Goal: Task Accomplishment & Management: Manage account settings

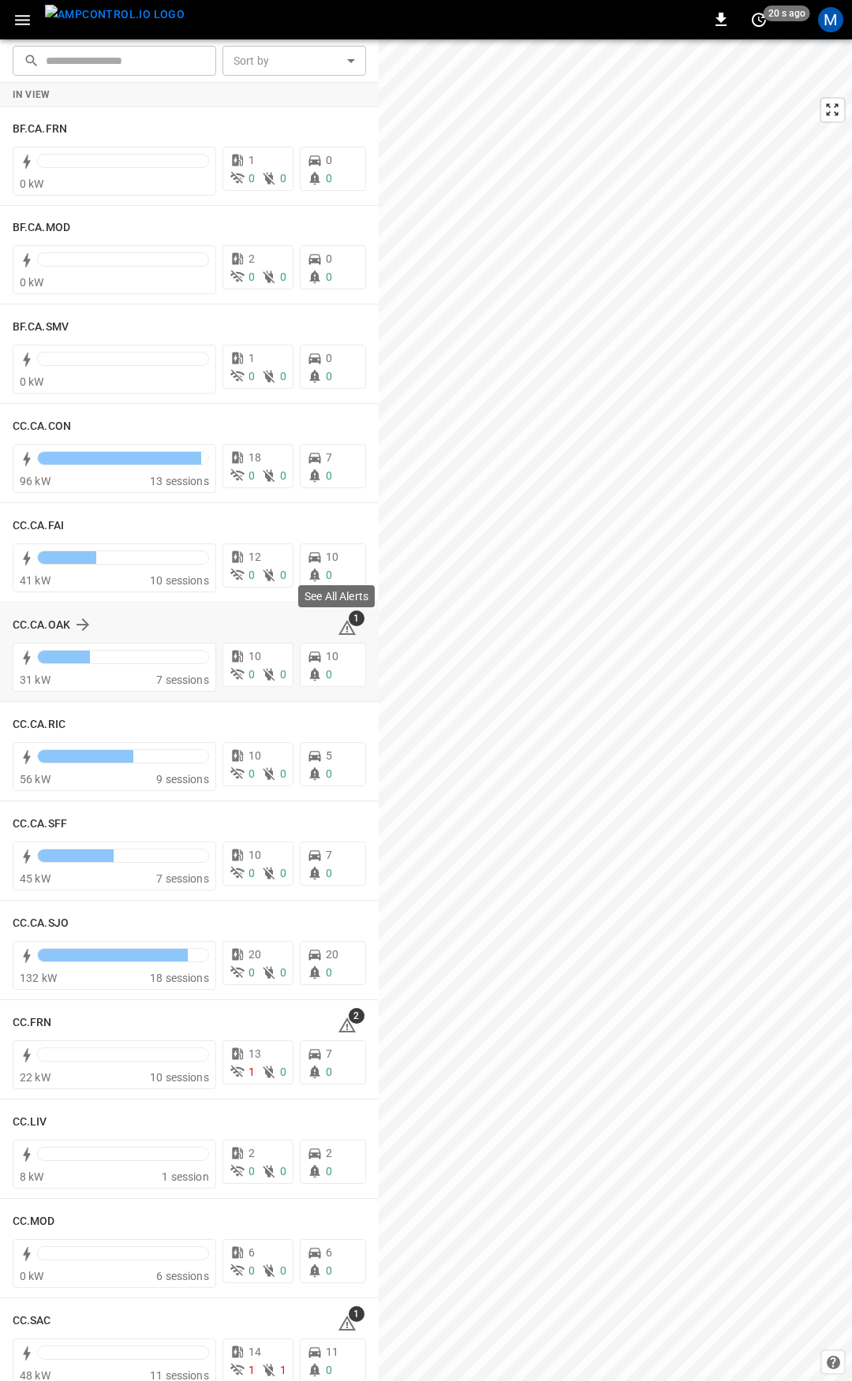
click at [341, 625] on icon at bounding box center [347, 627] width 19 height 19
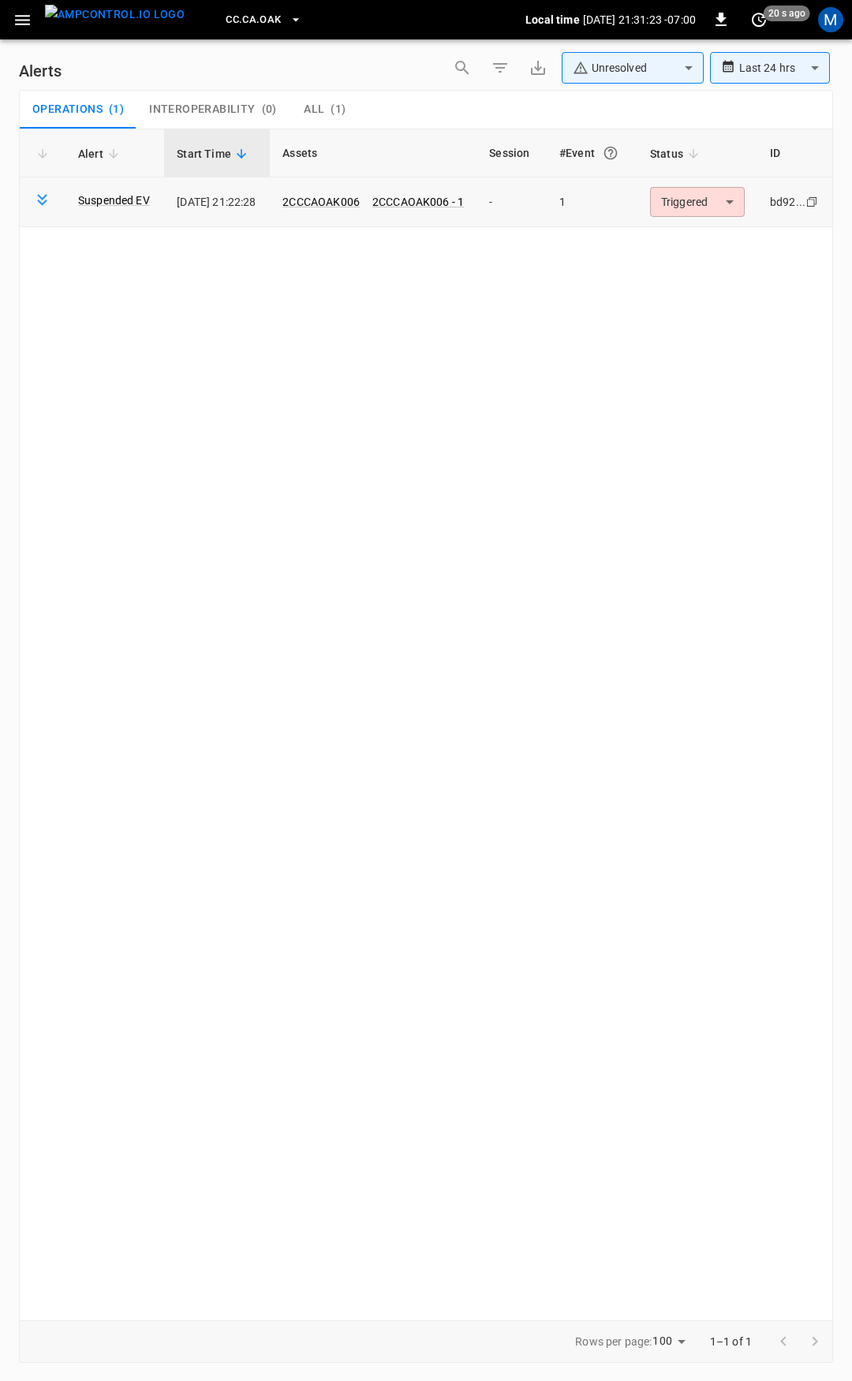
click at [728, 200] on body "**********" at bounding box center [426, 688] width 852 height 1376
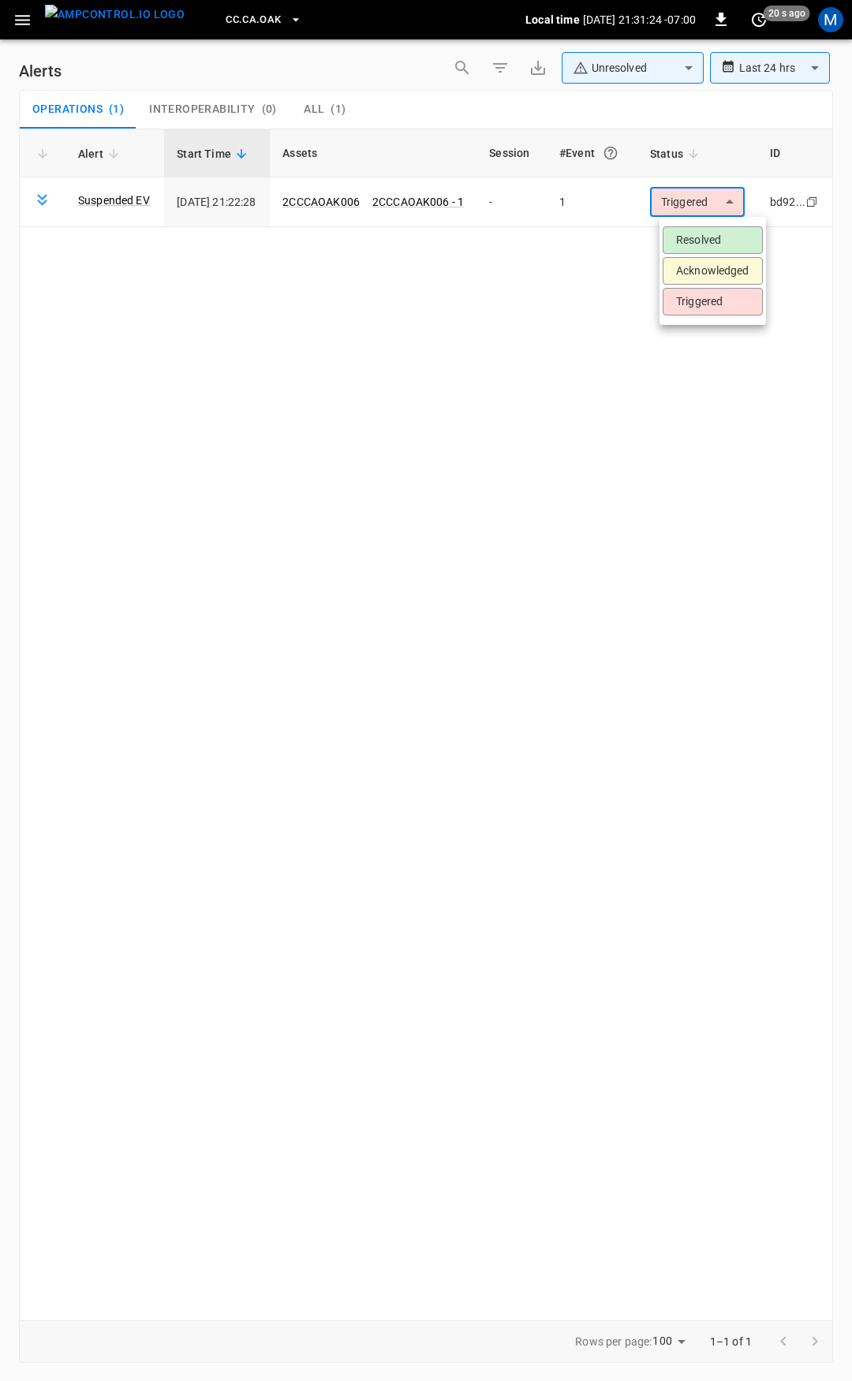
drag, startPoint x: 727, startPoint y: 230, endPoint x: 704, endPoint y: 263, distance: 40.7
click at [726, 232] on li "Resolved" at bounding box center [713, 240] width 100 height 28
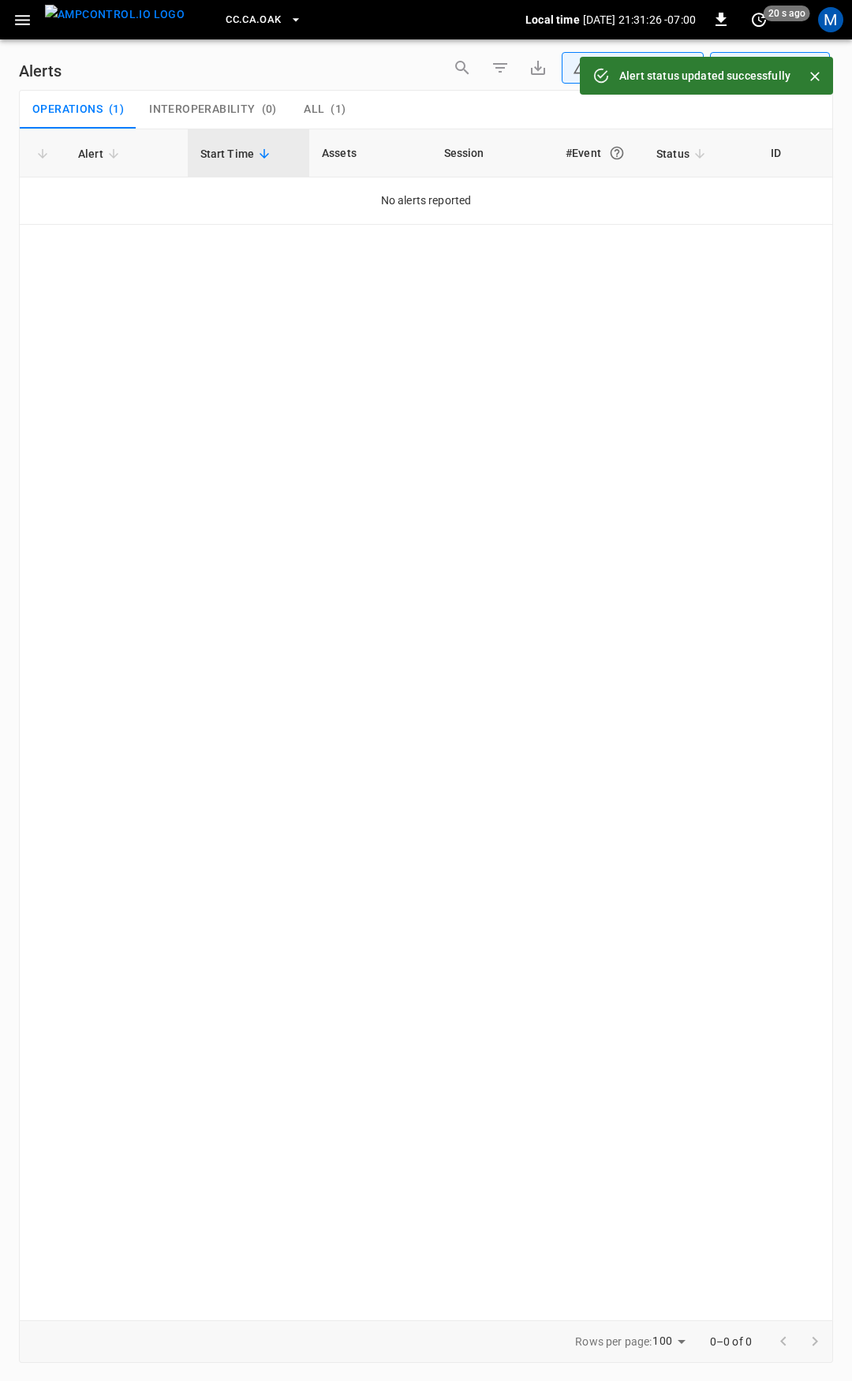
click at [22, 20] on icon "button" at bounding box center [22, 20] width 15 height 10
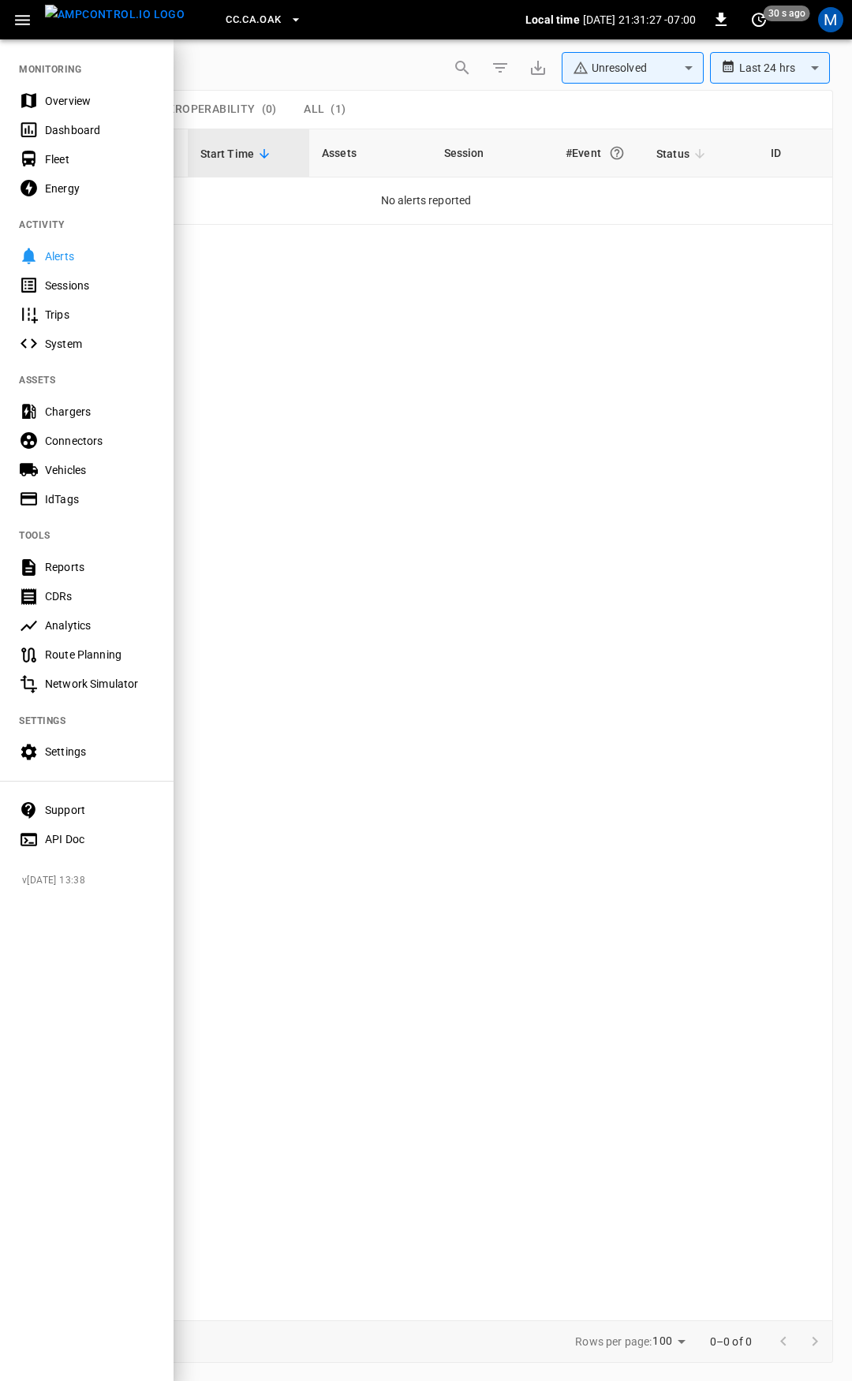
drag, startPoint x: 61, startPoint y: 97, endPoint x: 70, endPoint y: 45, distance: 52.9
click at [61, 96] on div "Overview" at bounding box center [100, 101] width 110 height 16
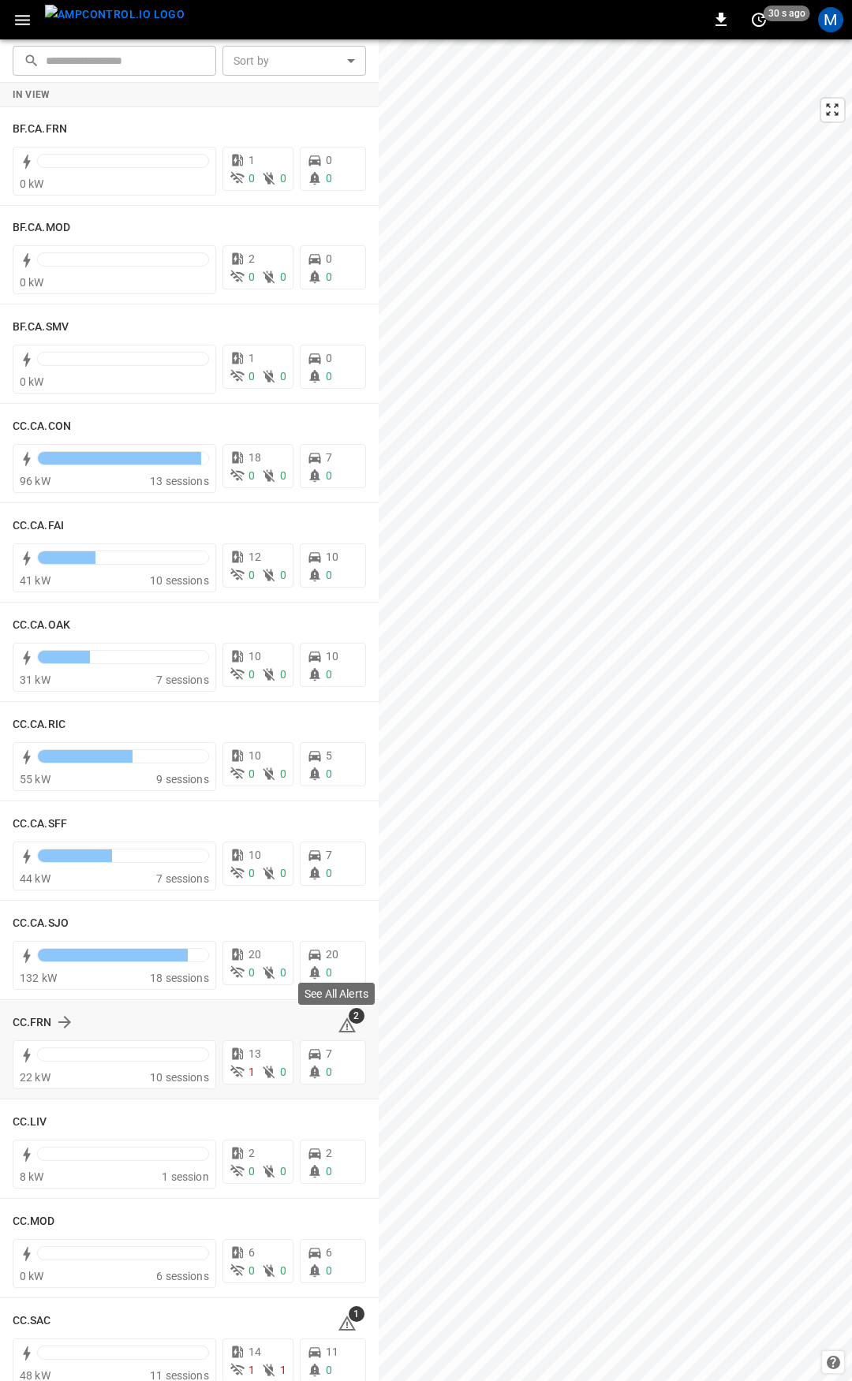
click at [346, 1025] on icon at bounding box center [347, 1027] width 2 height 6
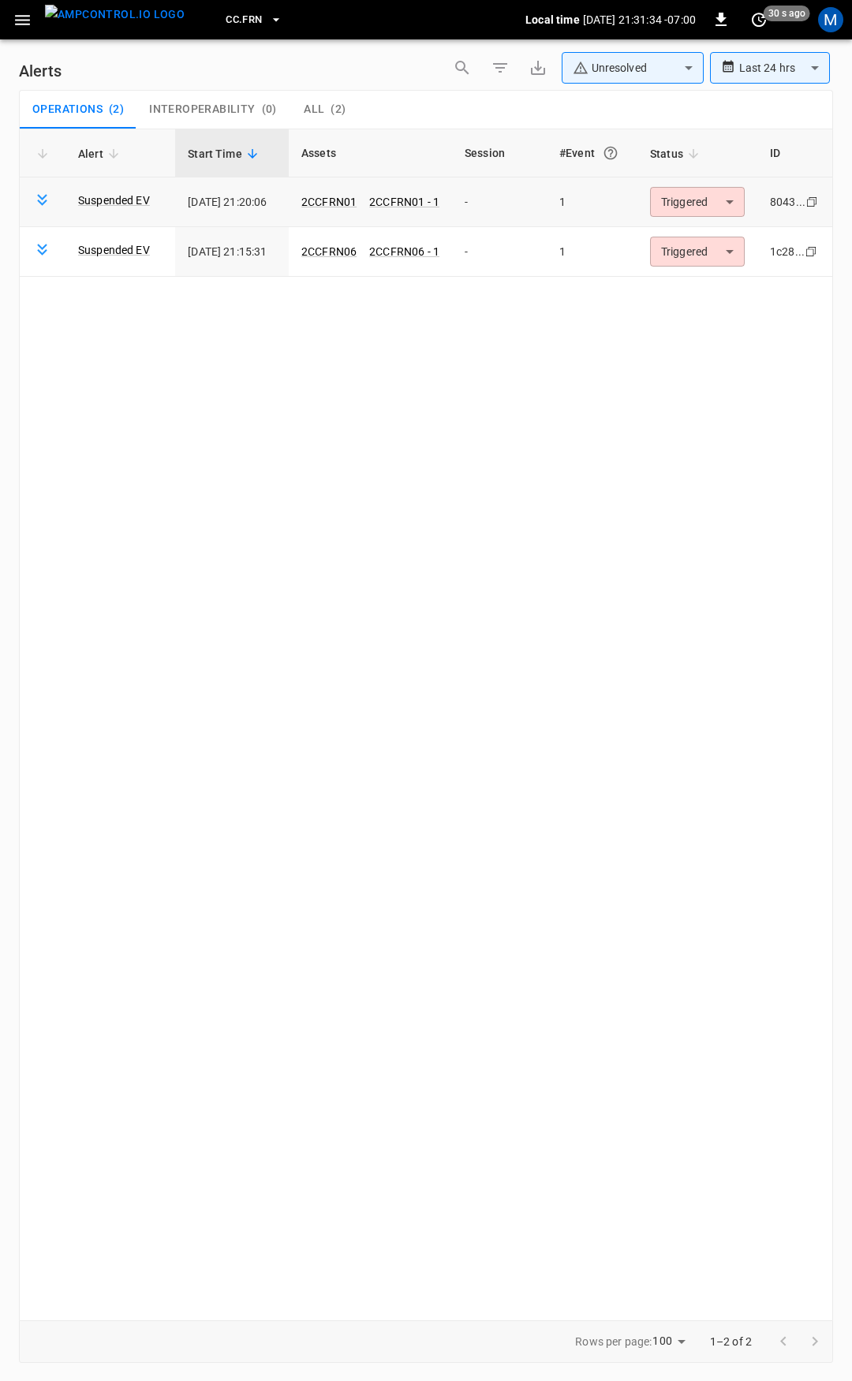
click at [705, 203] on body "**********" at bounding box center [426, 688] width 852 height 1376
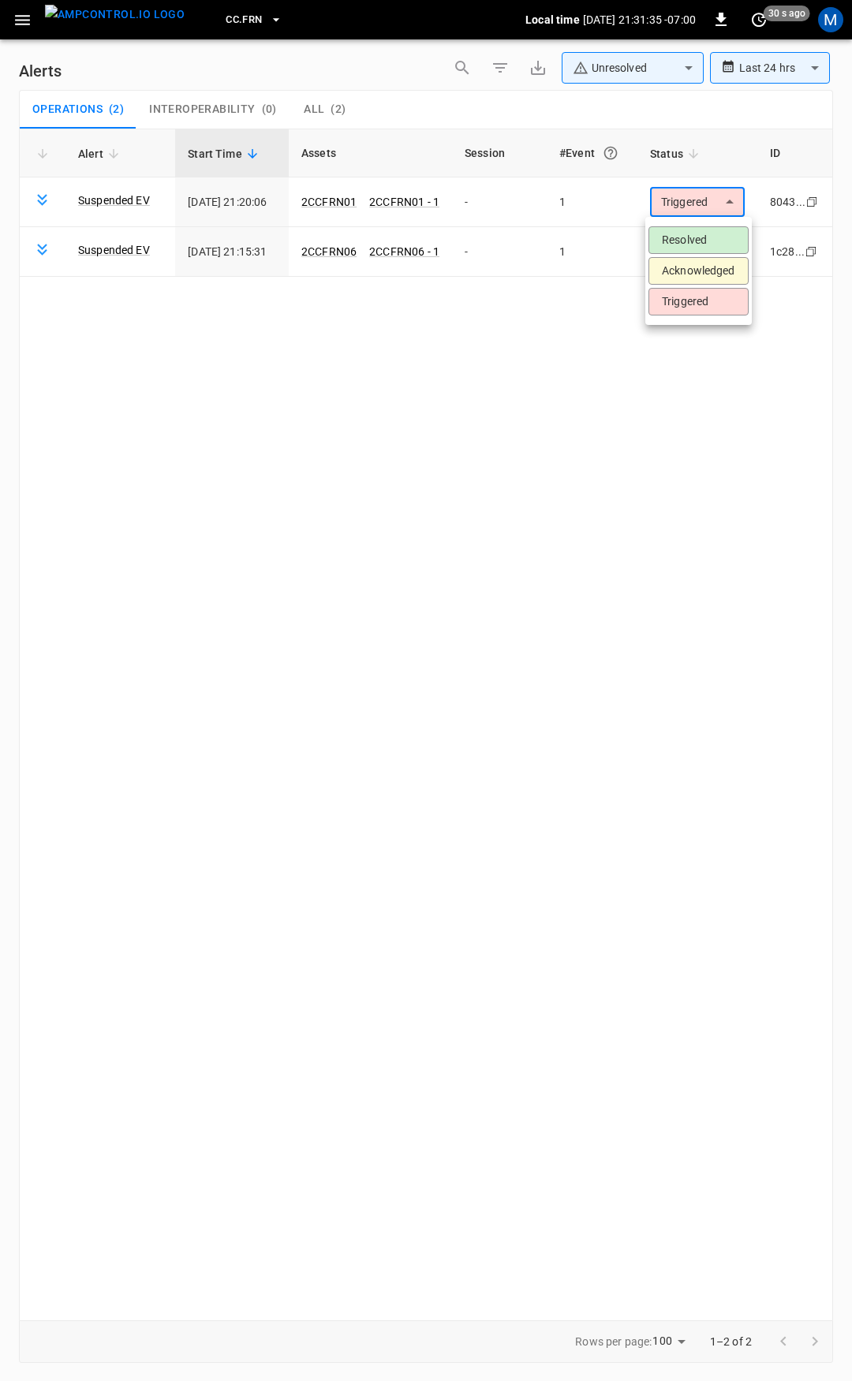
drag, startPoint x: 707, startPoint y: 224, endPoint x: 704, endPoint y: 241, distance: 16.7
click at [707, 225] on ul "Resolved Acknowledged Triggered" at bounding box center [698, 271] width 106 height 108
click at [704, 241] on li "Resolved" at bounding box center [698, 240] width 100 height 28
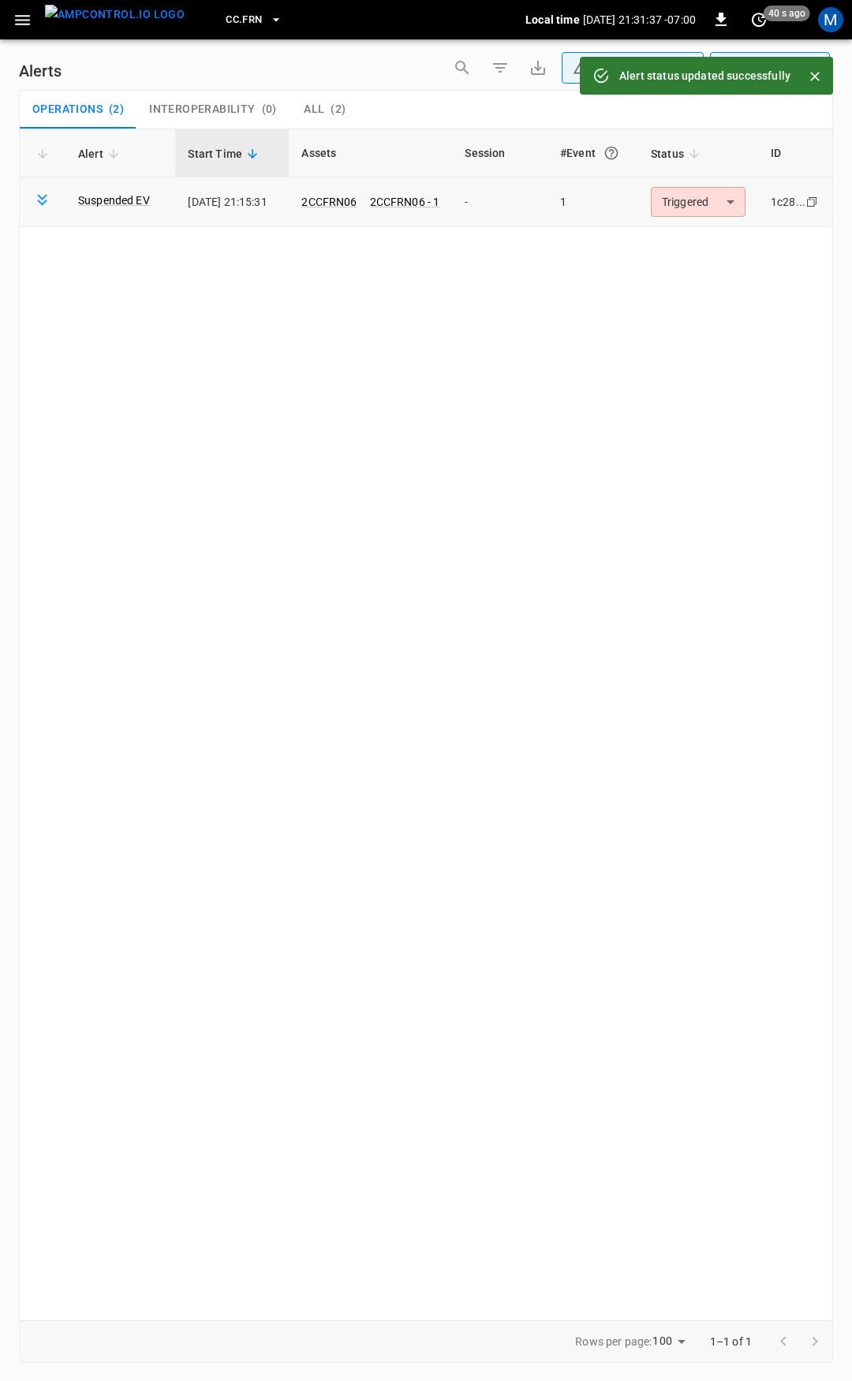
click at [698, 210] on body "**********" at bounding box center [426, 688] width 852 height 1376
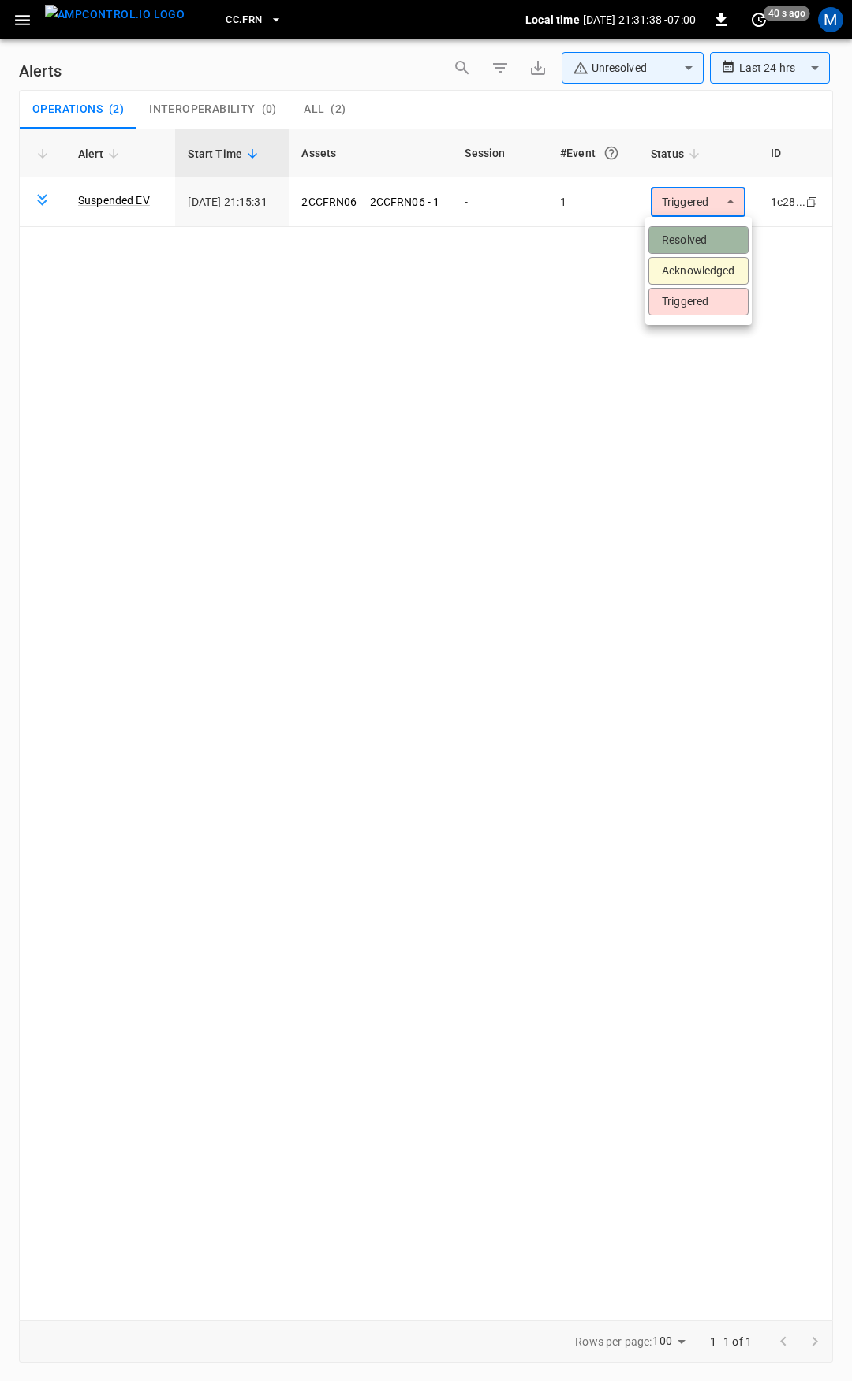
drag, startPoint x: 695, startPoint y: 233, endPoint x: 694, endPoint y: 244, distance: 10.3
click at [694, 233] on li "Resolved" at bounding box center [698, 240] width 100 height 28
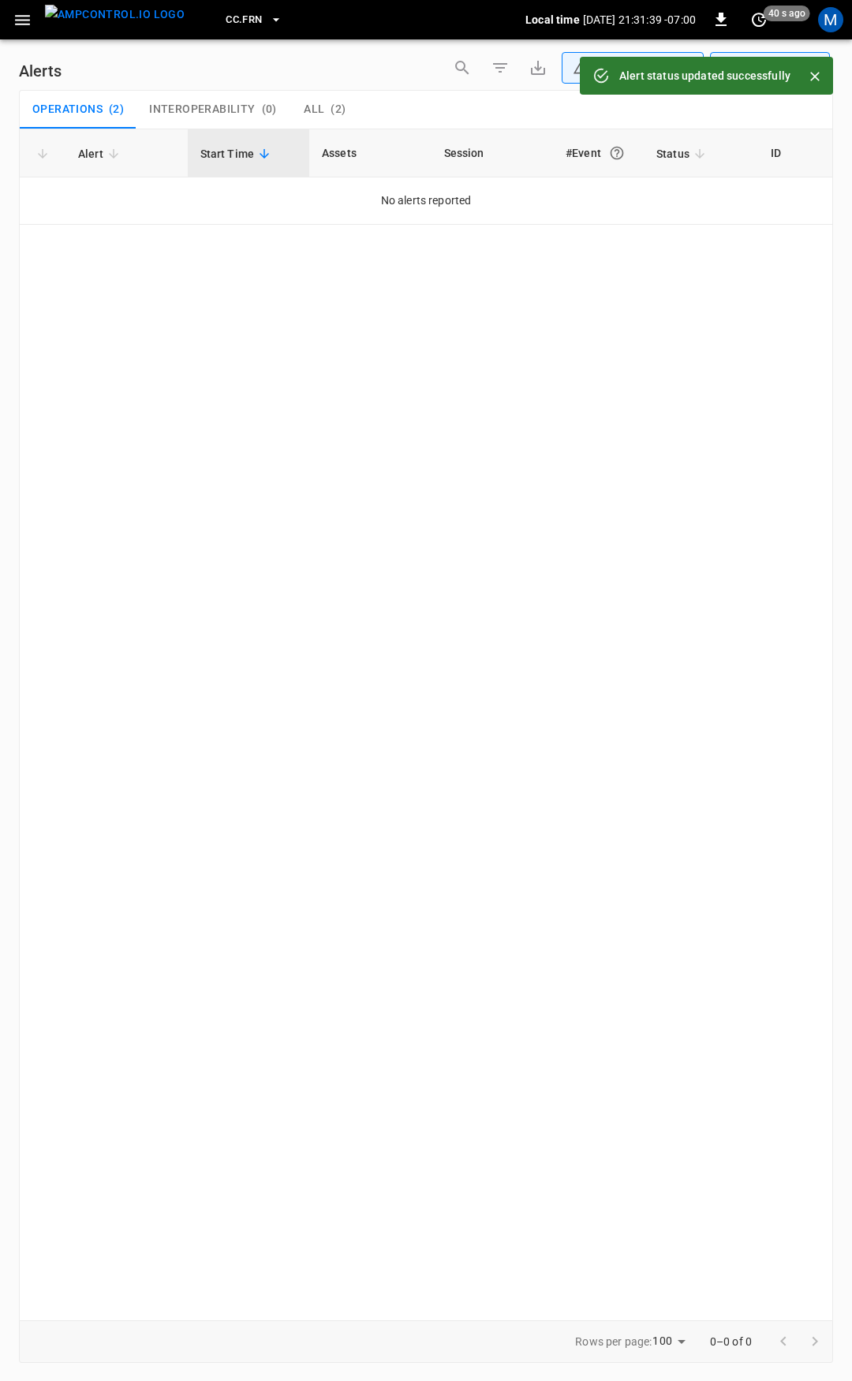
click at [28, 24] on icon "button" at bounding box center [22, 20] width 15 height 10
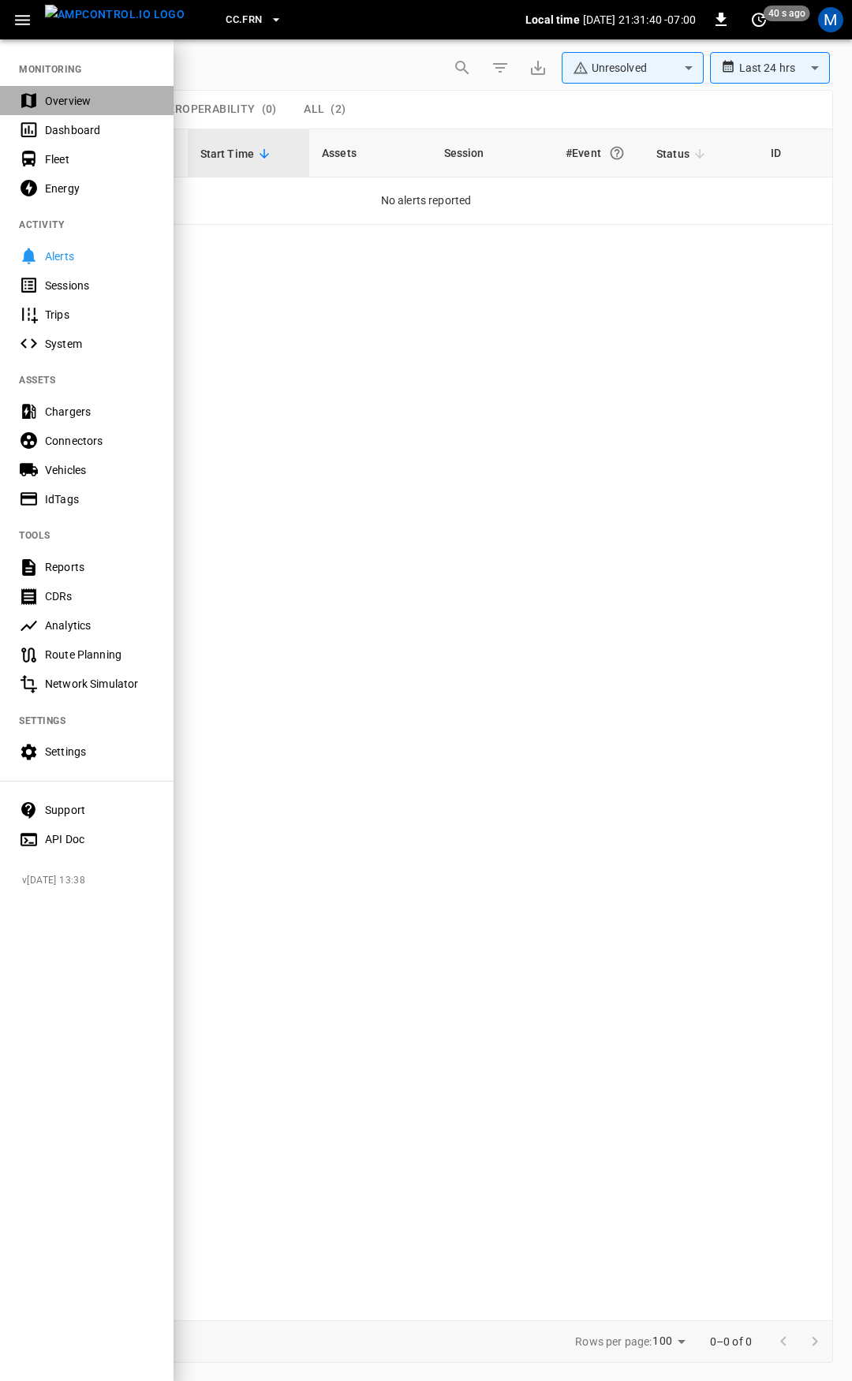
click at [43, 99] on div "Overview" at bounding box center [87, 100] width 174 height 29
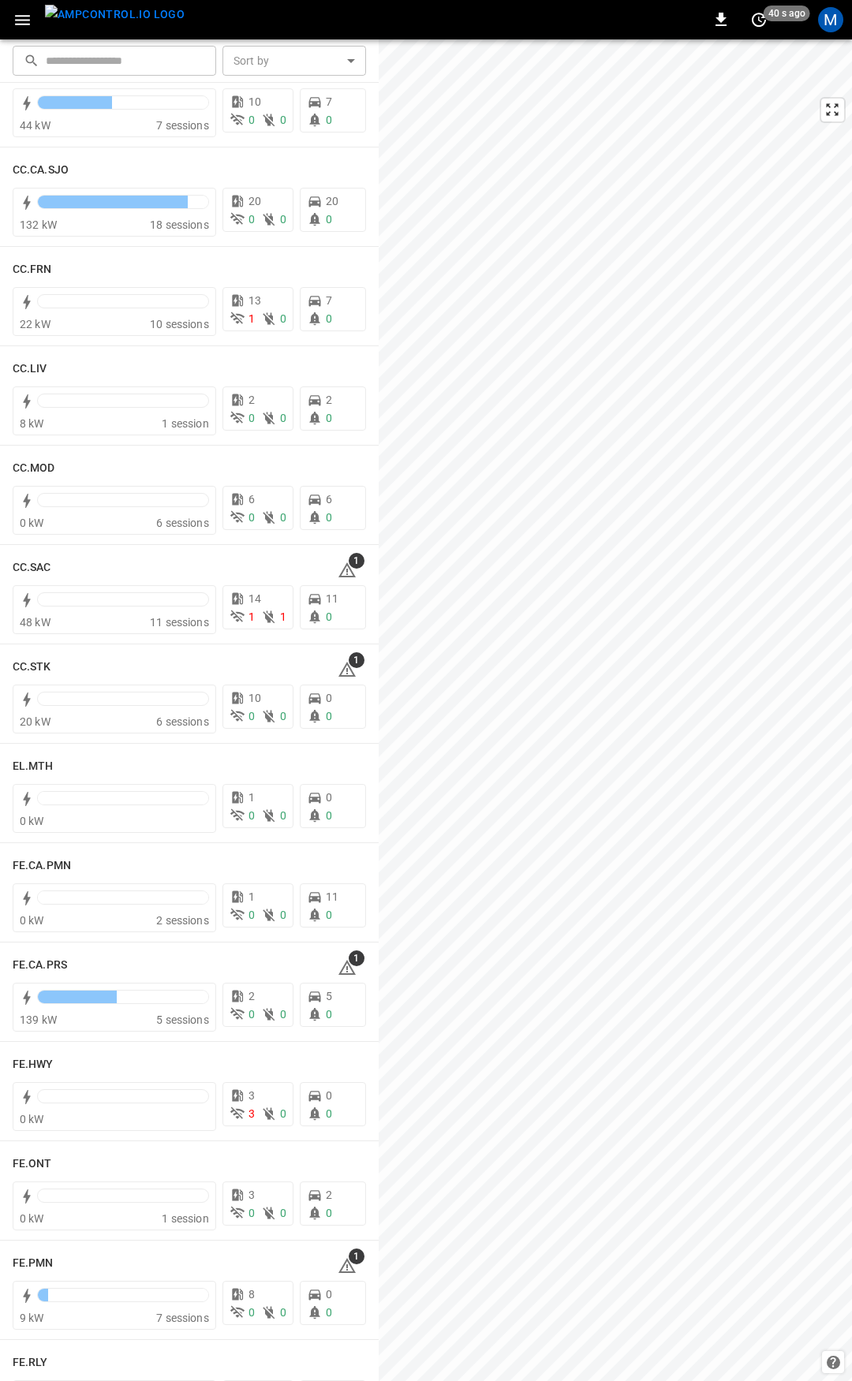
scroll to position [773, 0]
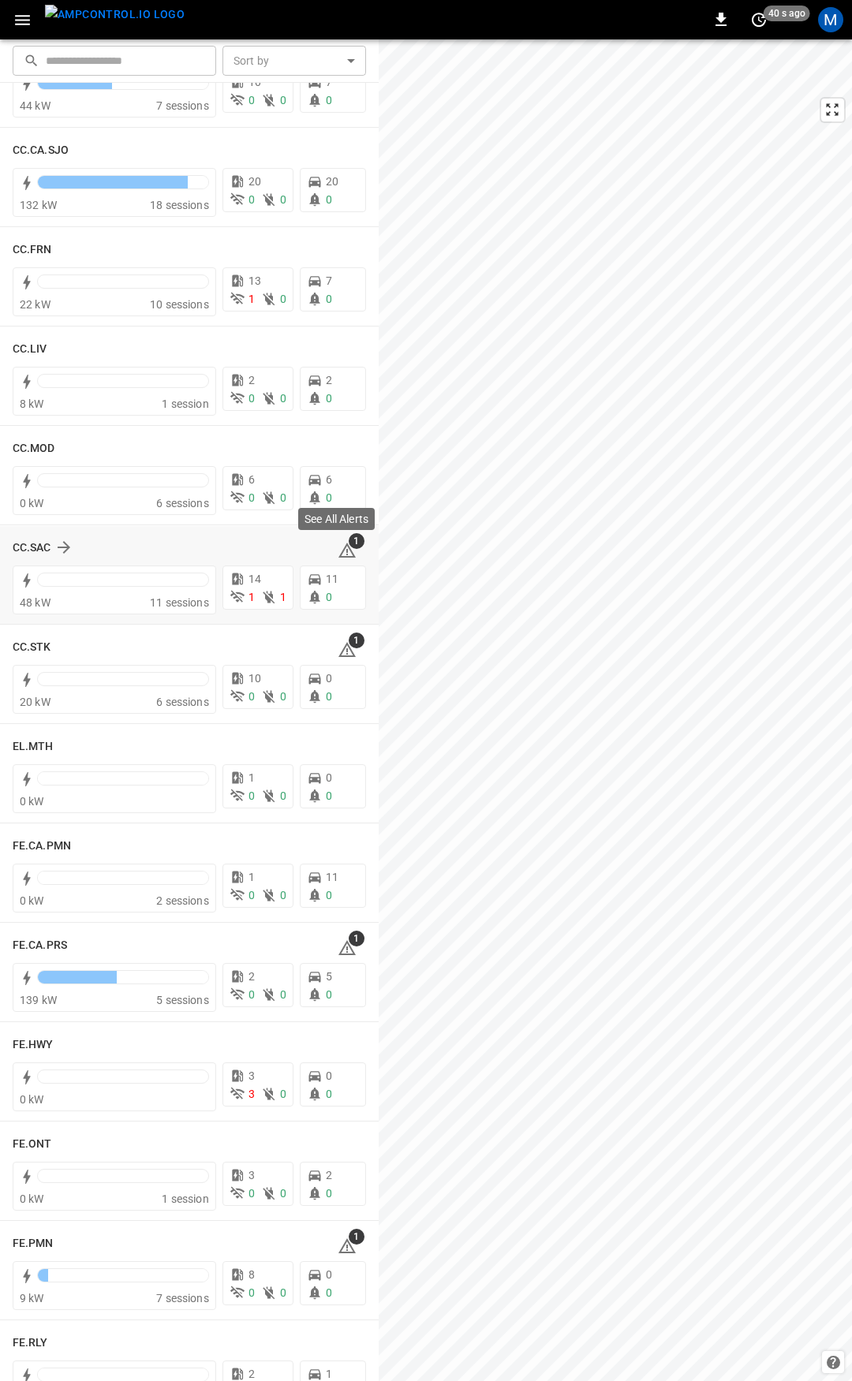
click at [342, 549] on icon at bounding box center [347, 550] width 19 height 19
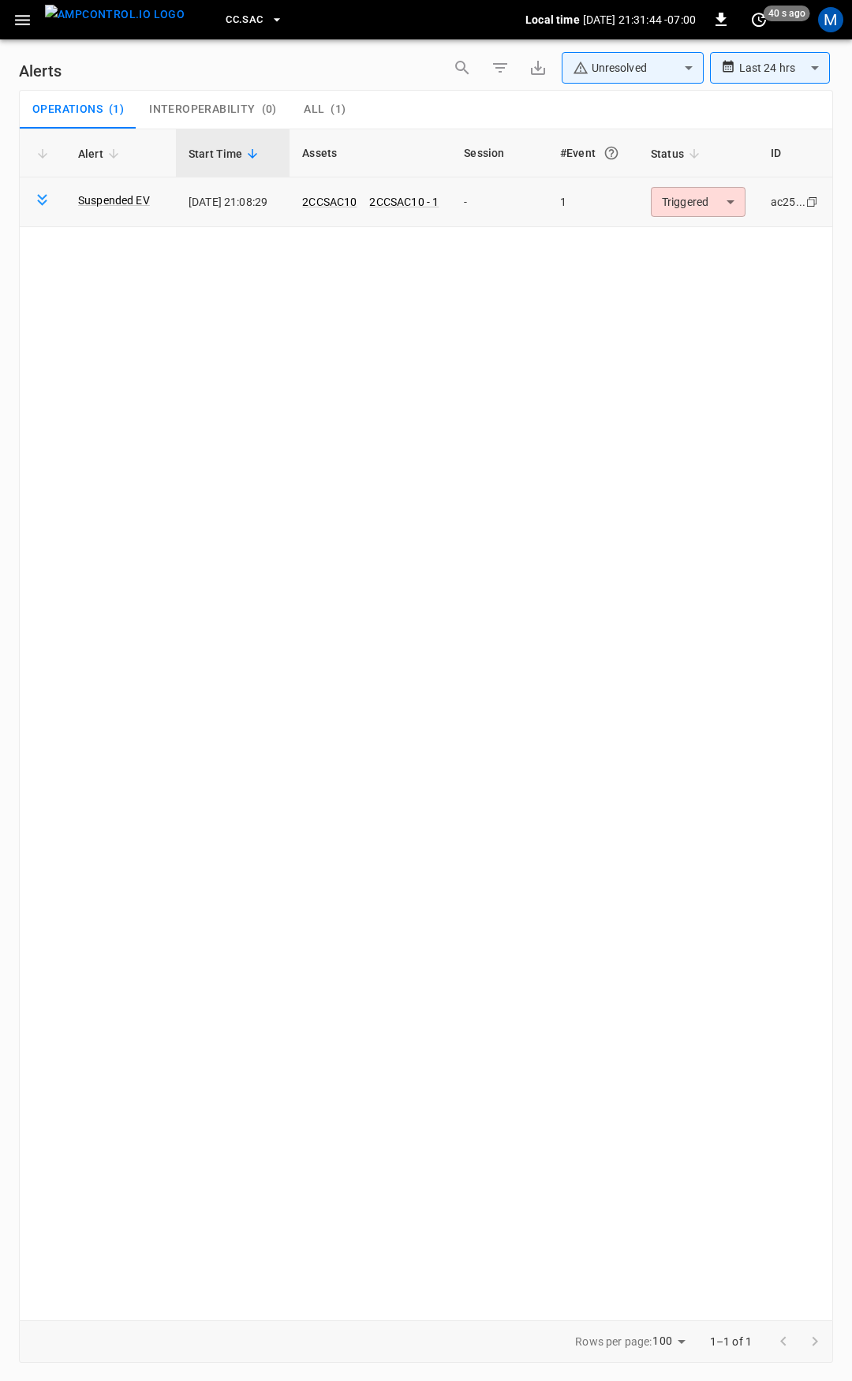
click at [707, 215] on body "**********" at bounding box center [426, 688] width 852 height 1376
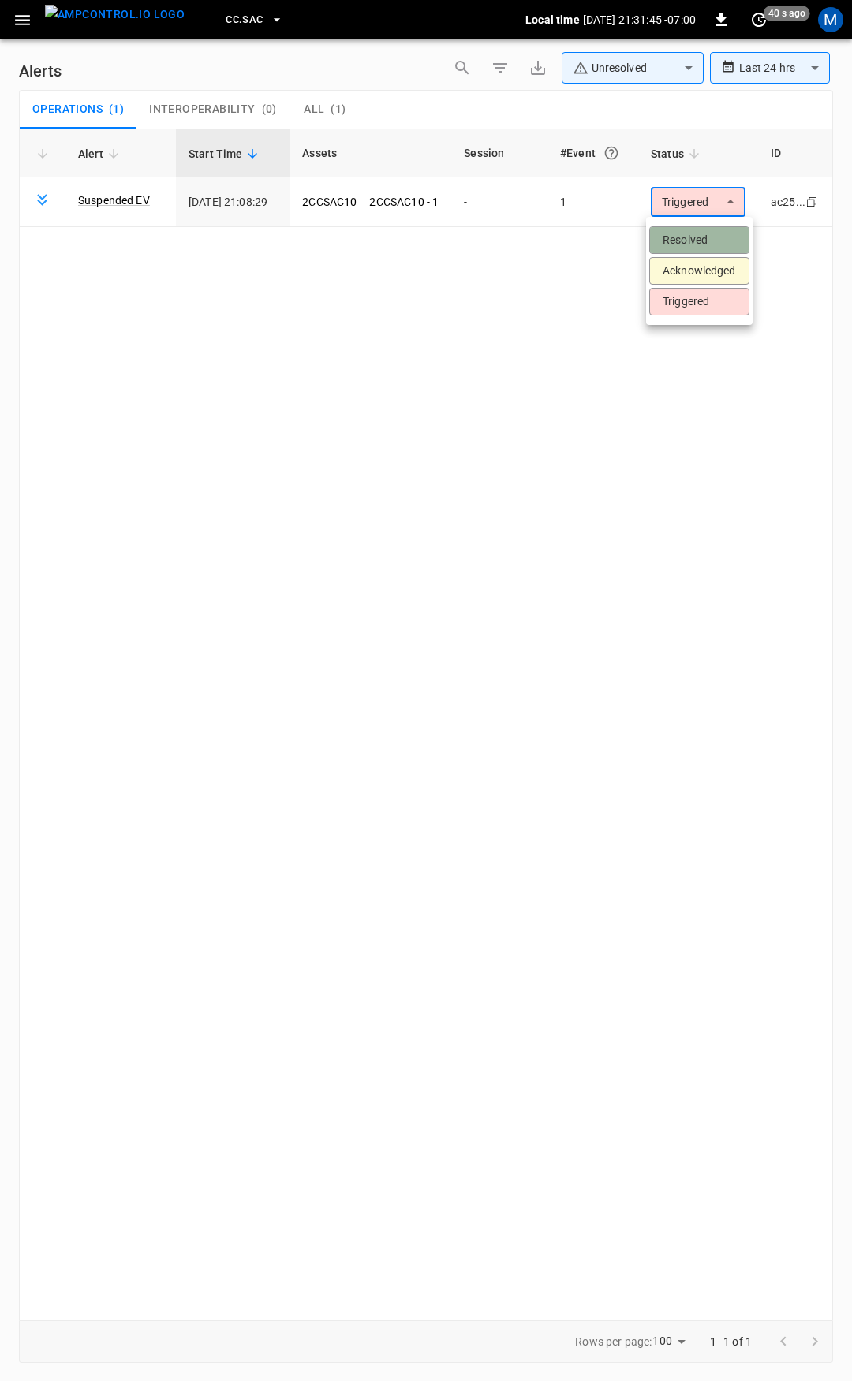
click at [697, 249] on li "Resolved" at bounding box center [699, 240] width 100 height 28
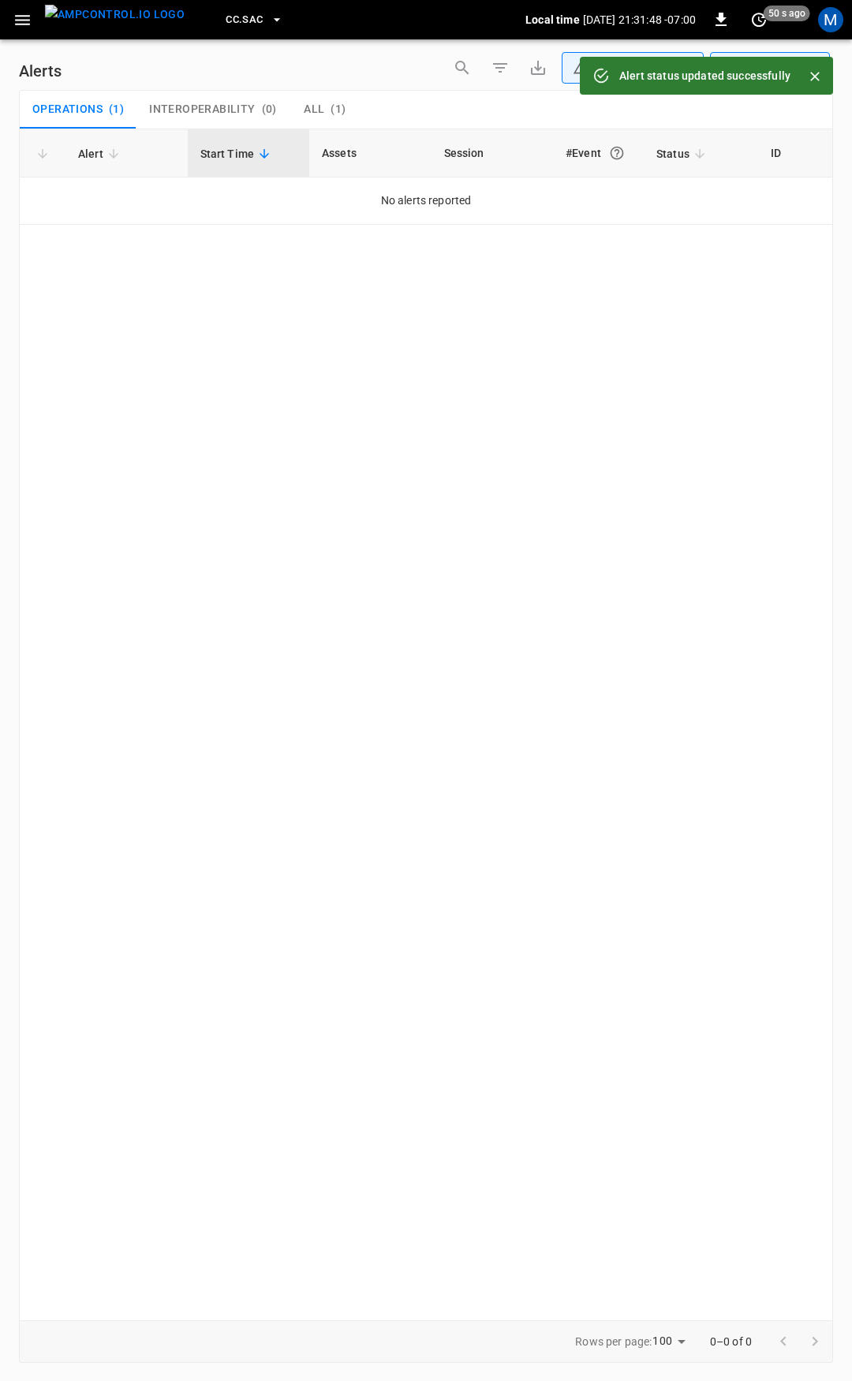
click at [13, 27] on icon "button" at bounding box center [23, 20] width 20 height 20
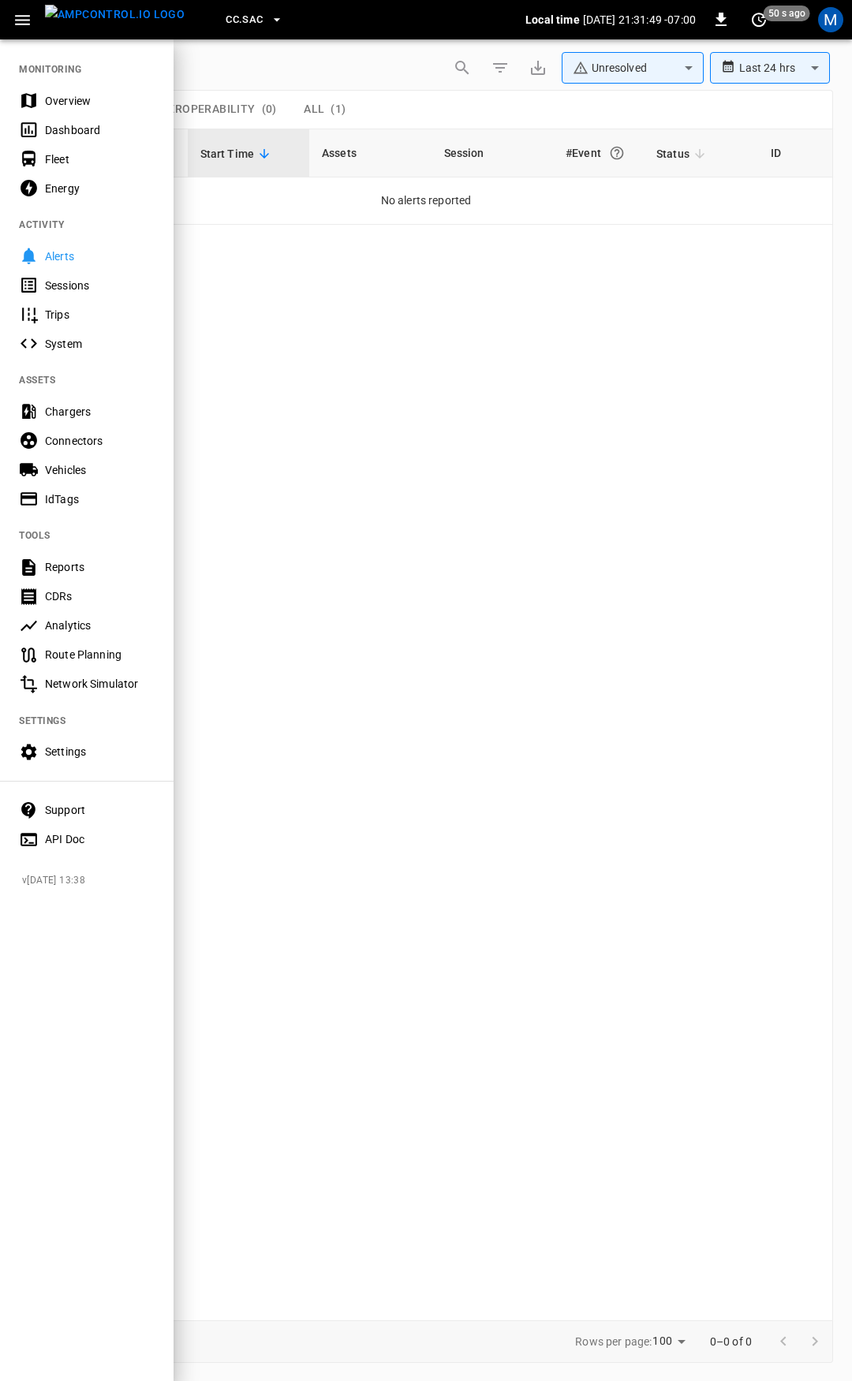
click at [42, 95] on div "Overview" at bounding box center [87, 100] width 174 height 29
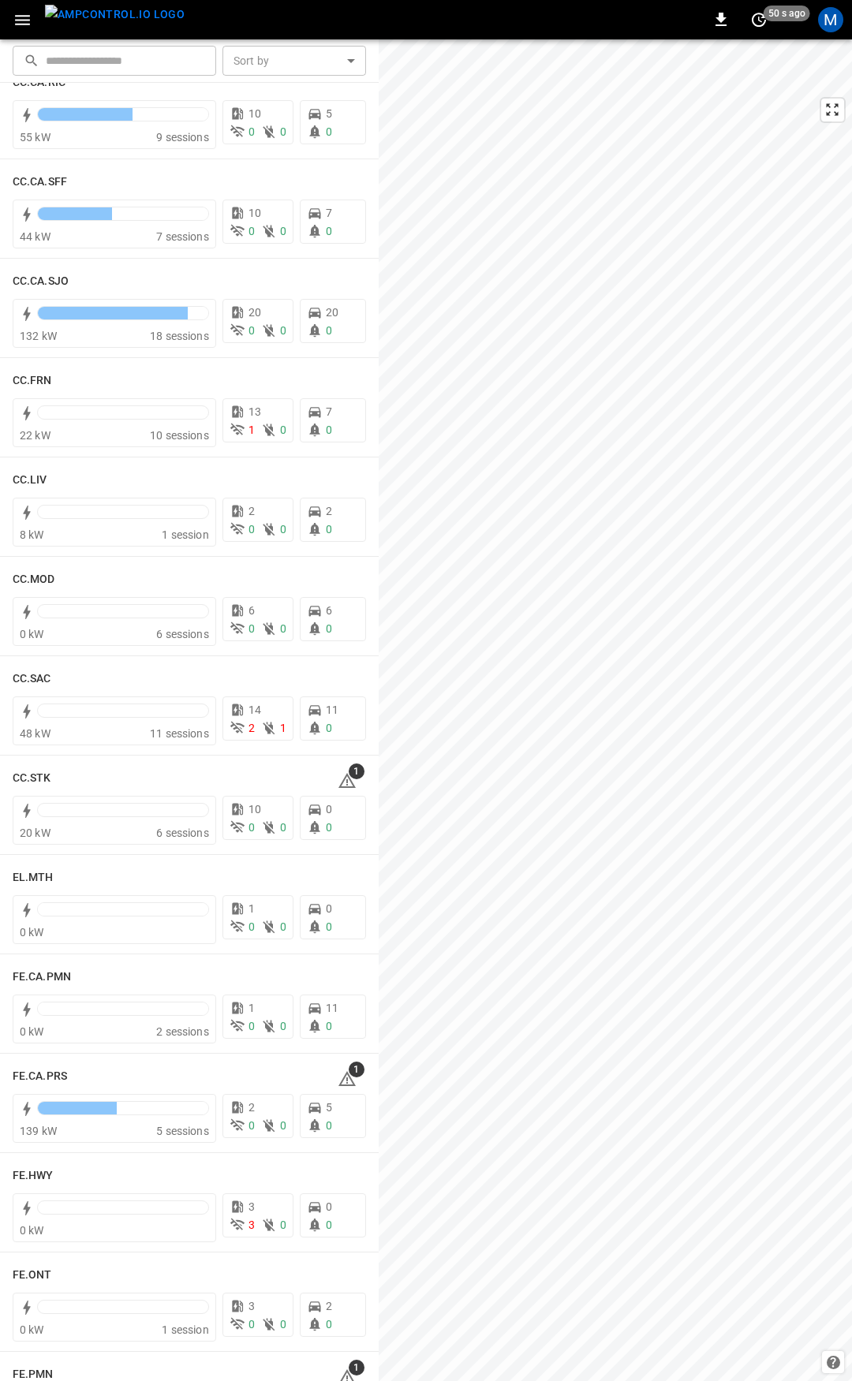
scroll to position [646, 0]
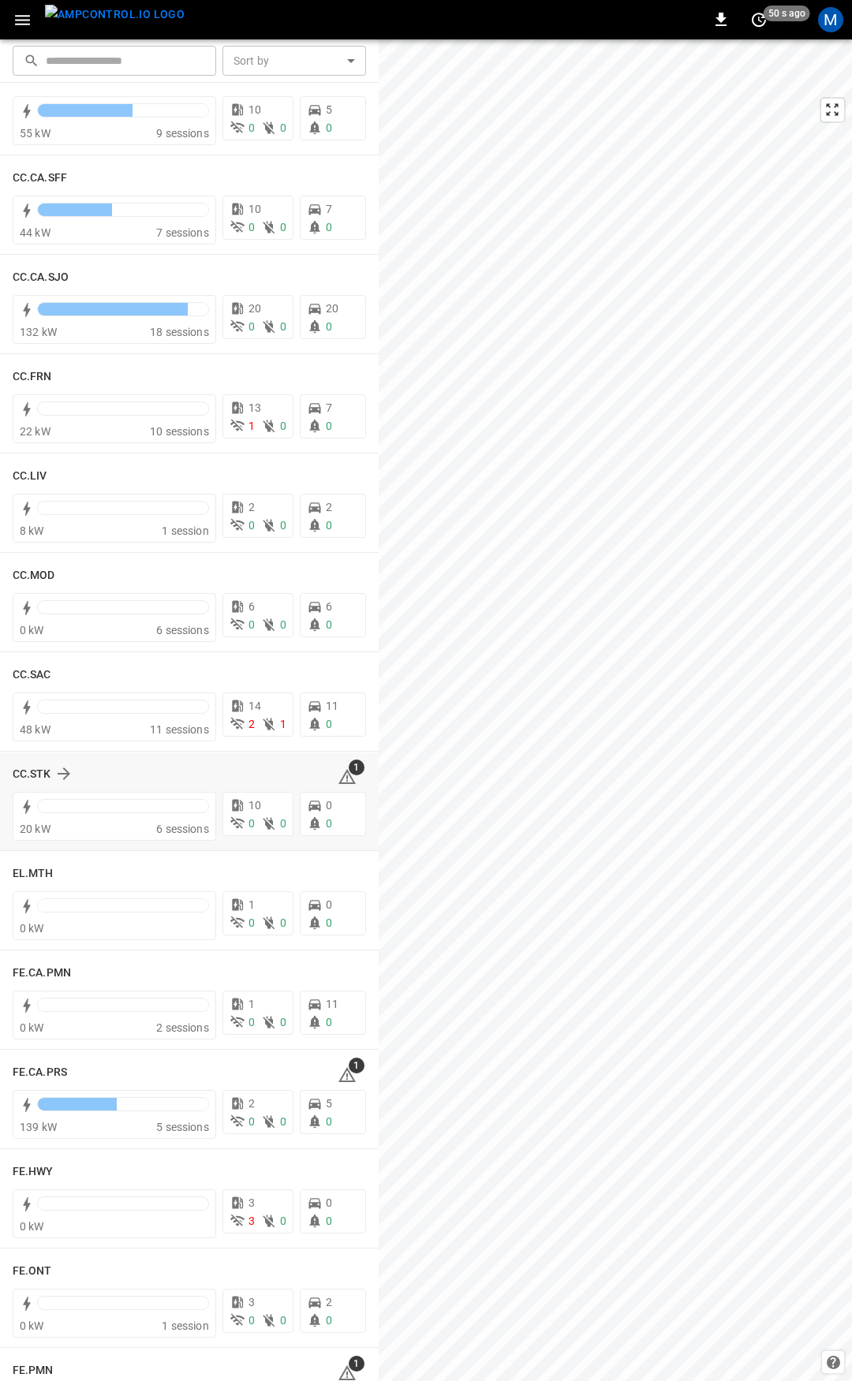
click at [341, 775] on icon at bounding box center [346, 776] width 17 height 15
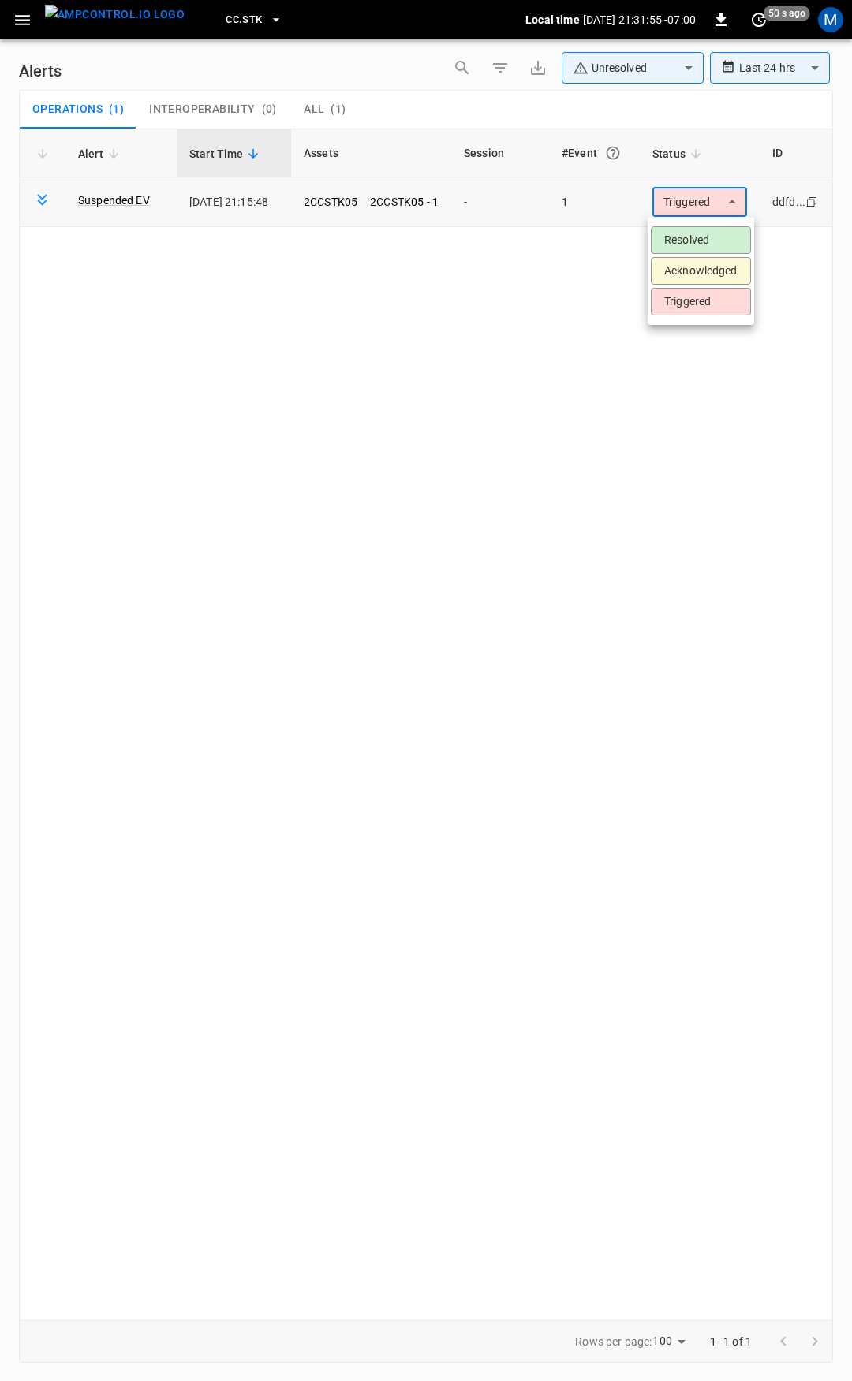
click at [715, 209] on body "**********" at bounding box center [426, 688] width 852 height 1376
click at [708, 245] on li "Resolved" at bounding box center [701, 240] width 100 height 28
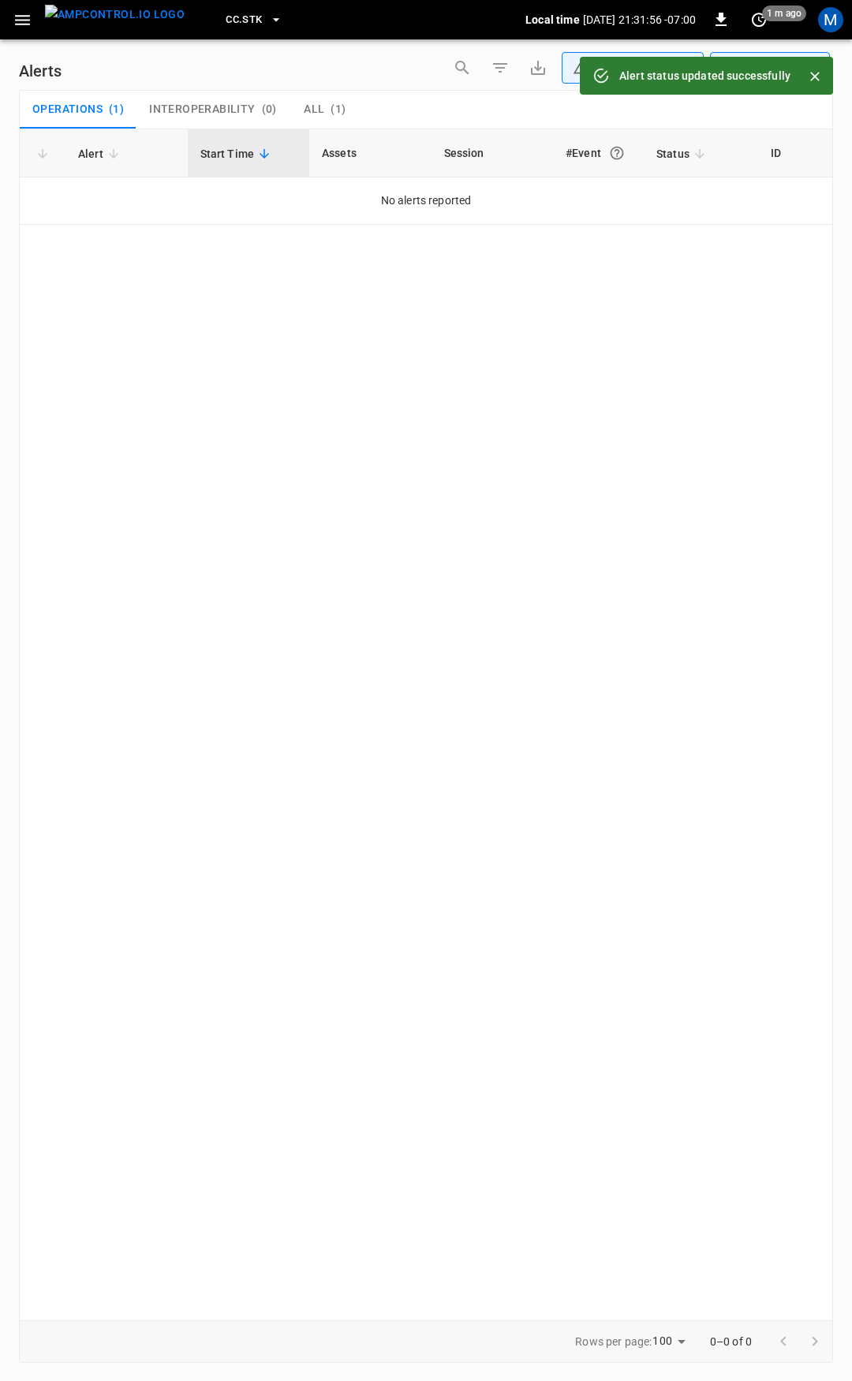
click at [3, 12] on div "CC.STK Local time [DATE] 21:31:56 -07:00 0 1 m ago M" at bounding box center [426, 19] width 852 height 39
click at [11, 16] on button "button" at bounding box center [22, 20] width 32 height 29
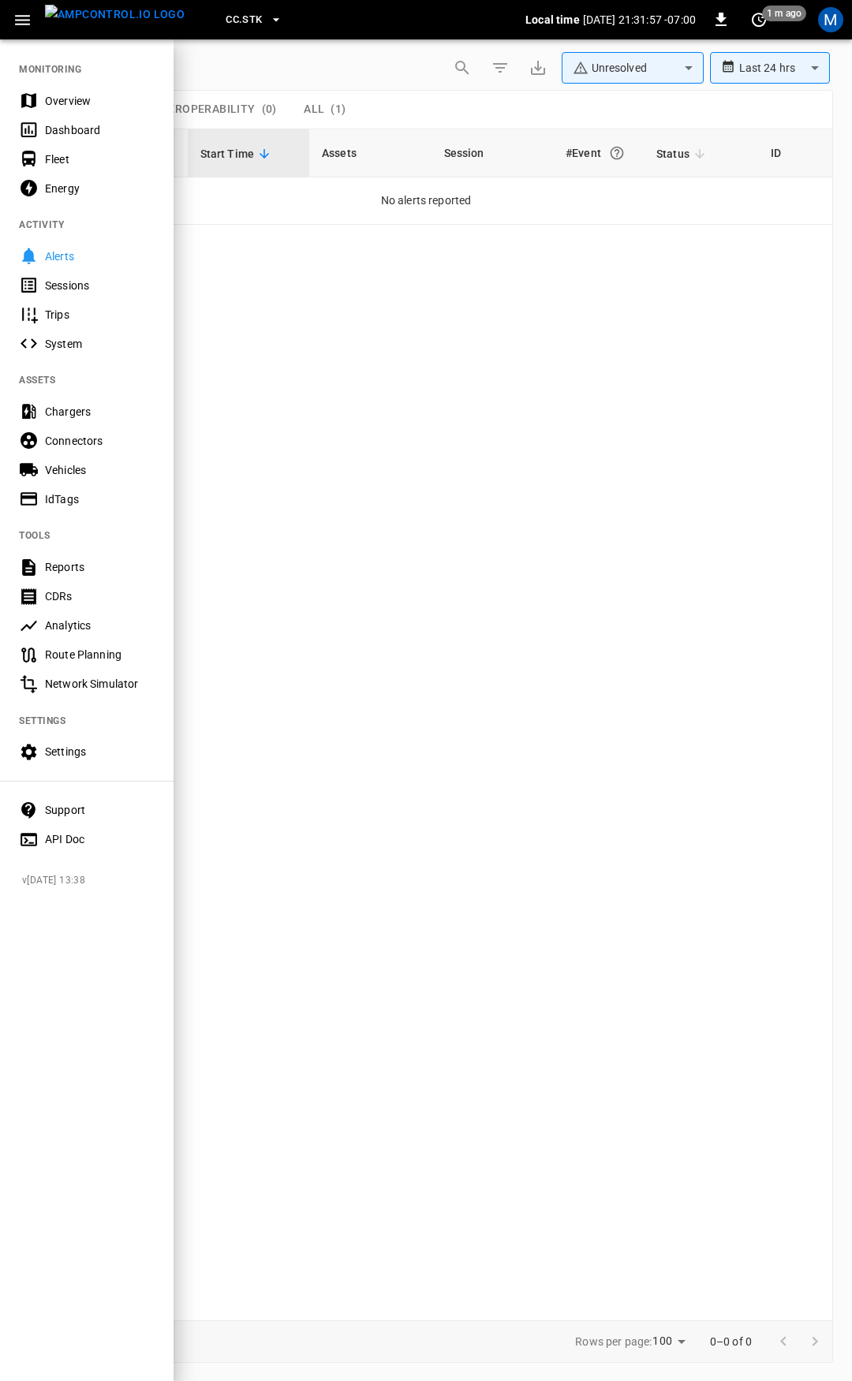
click at [77, 85] on nav "MONITORING Overview Dashboard Fleet Energy ACTIVITY Alerts Sessions Trips Syste…" at bounding box center [87, 449] width 174 height 823
click at [80, 107] on div "Overview" at bounding box center [100, 101] width 110 height 16
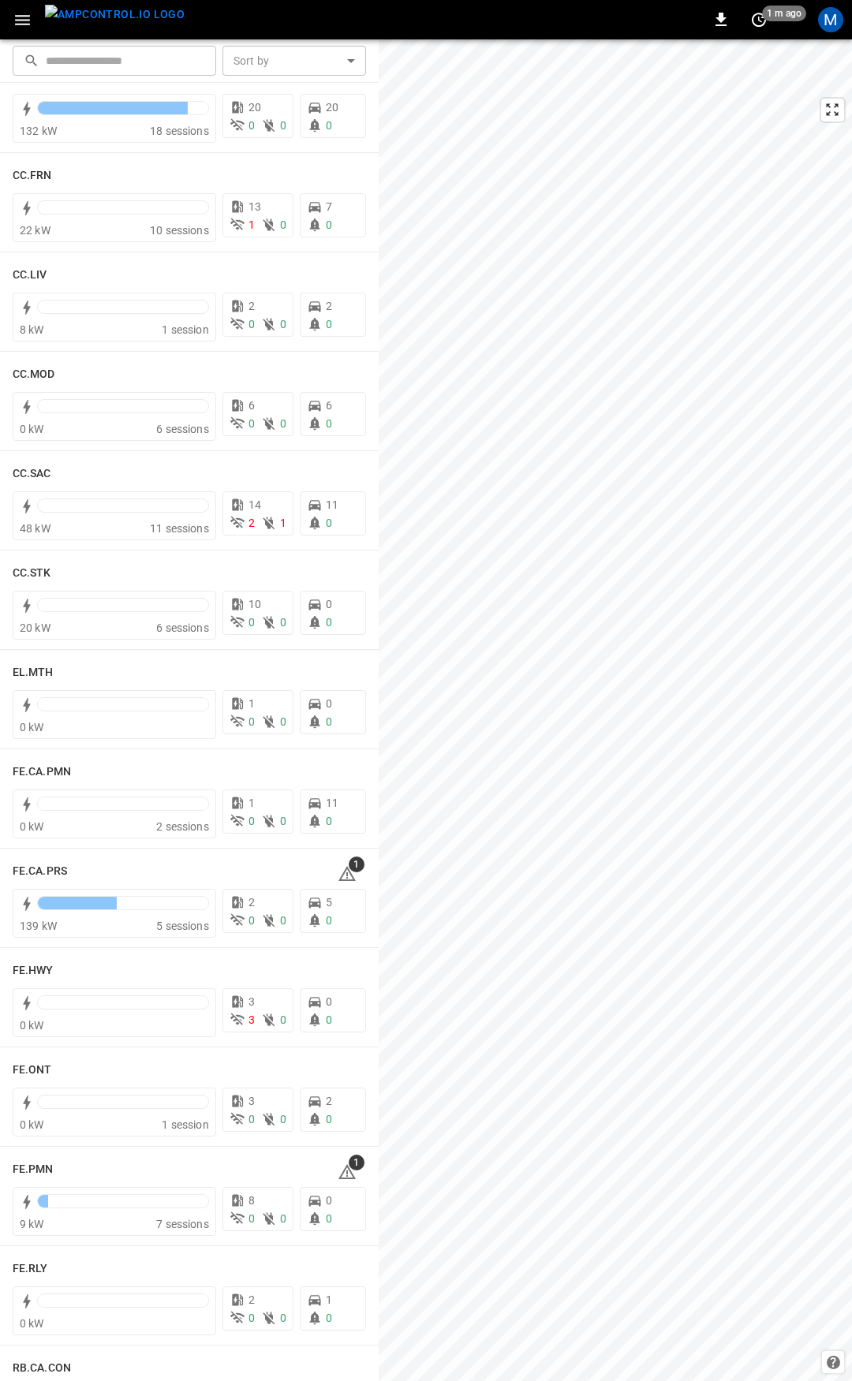
scroll to position [924, 0]
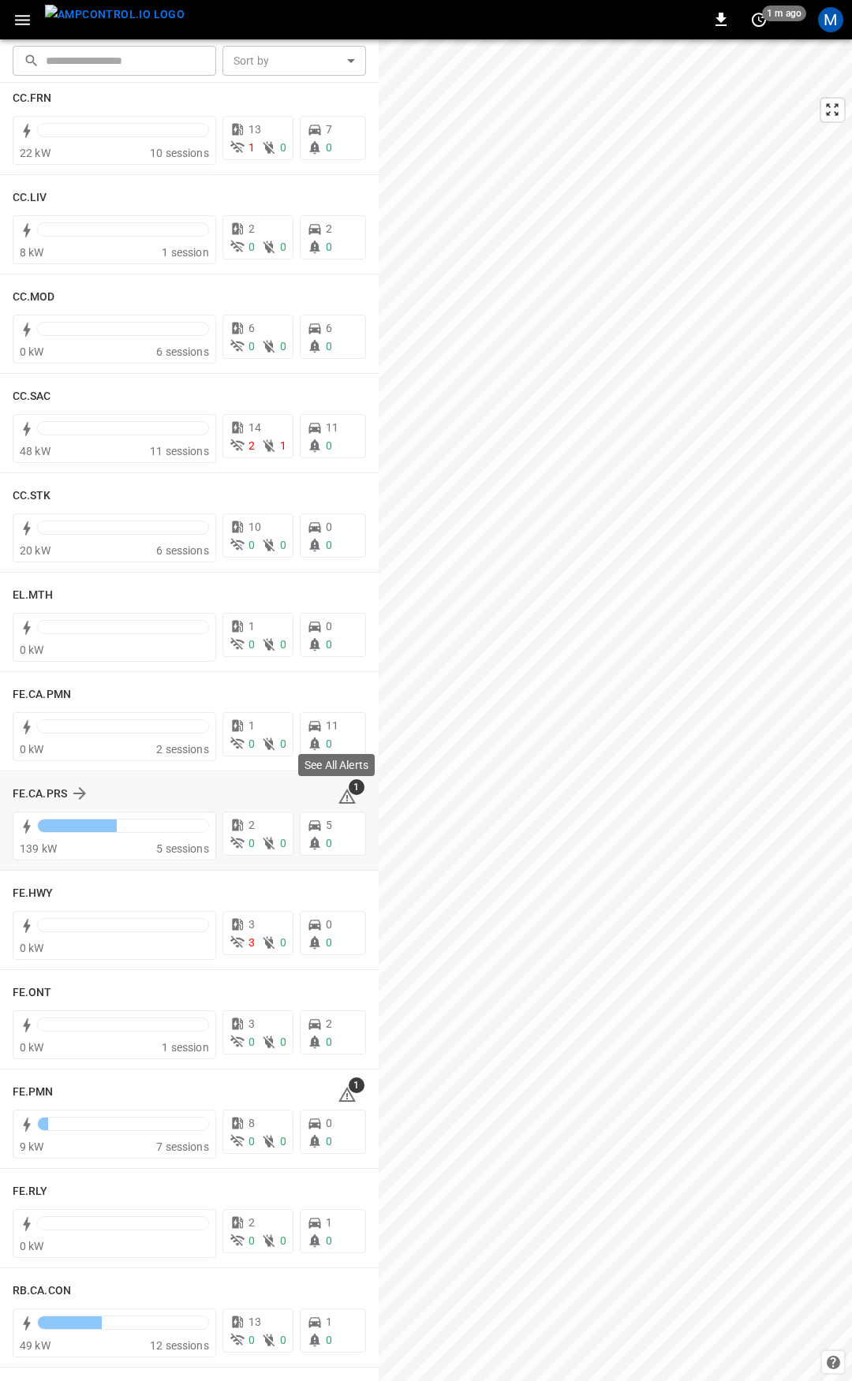
click at [338, 794] on icon at bounding box center [346, 796] width 17 height 15
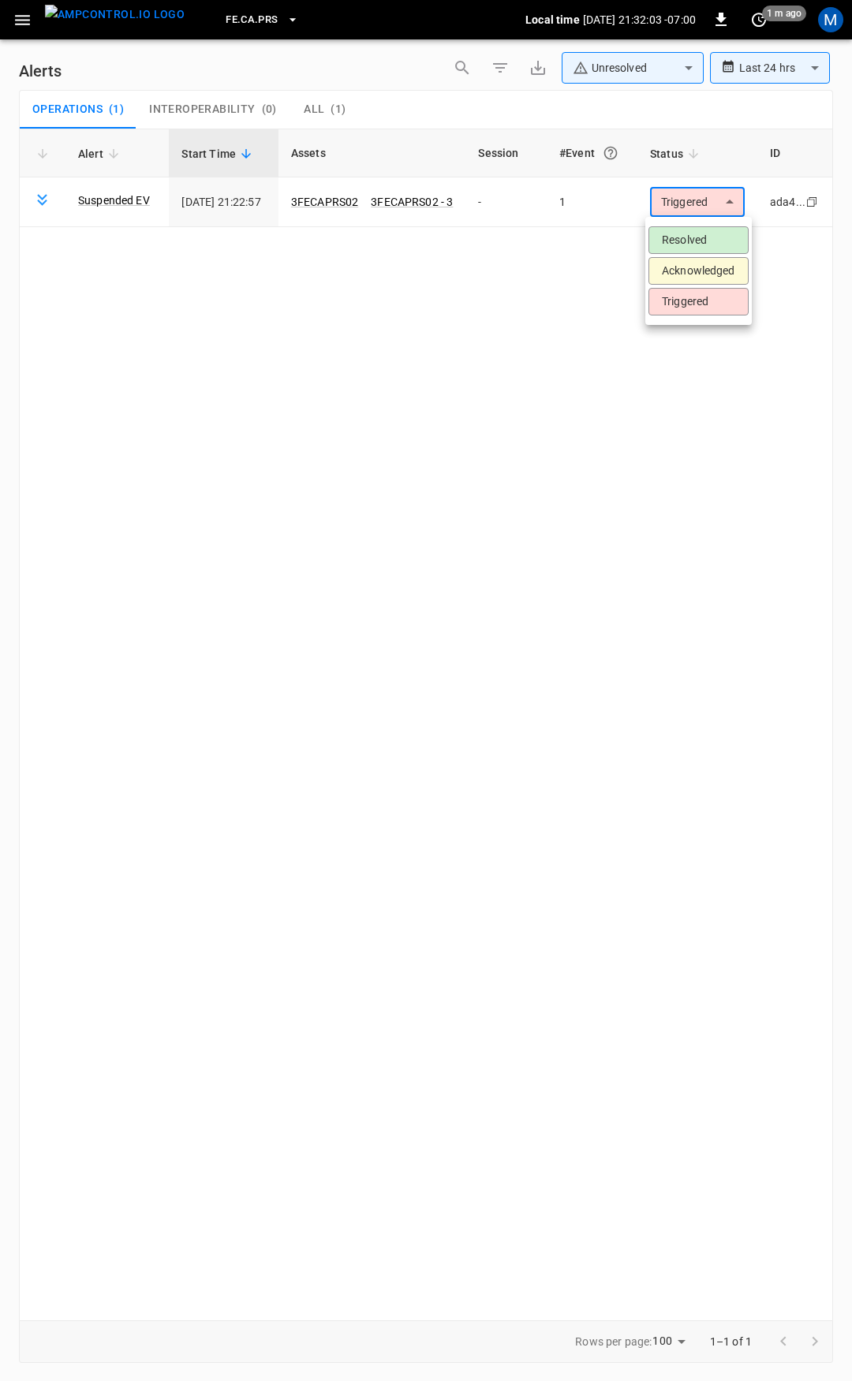
drag, startPoint x: 711, startPoint y: 189, endPoint x: 710, endPoint y: 206, distance: 17.4
click at [711, 192] on body "**********" at bounding box center [426, 688] width 852 height 1376
click at [708, 231] on li "Resolved" at bounding box center [698, 240] width 100 height 28
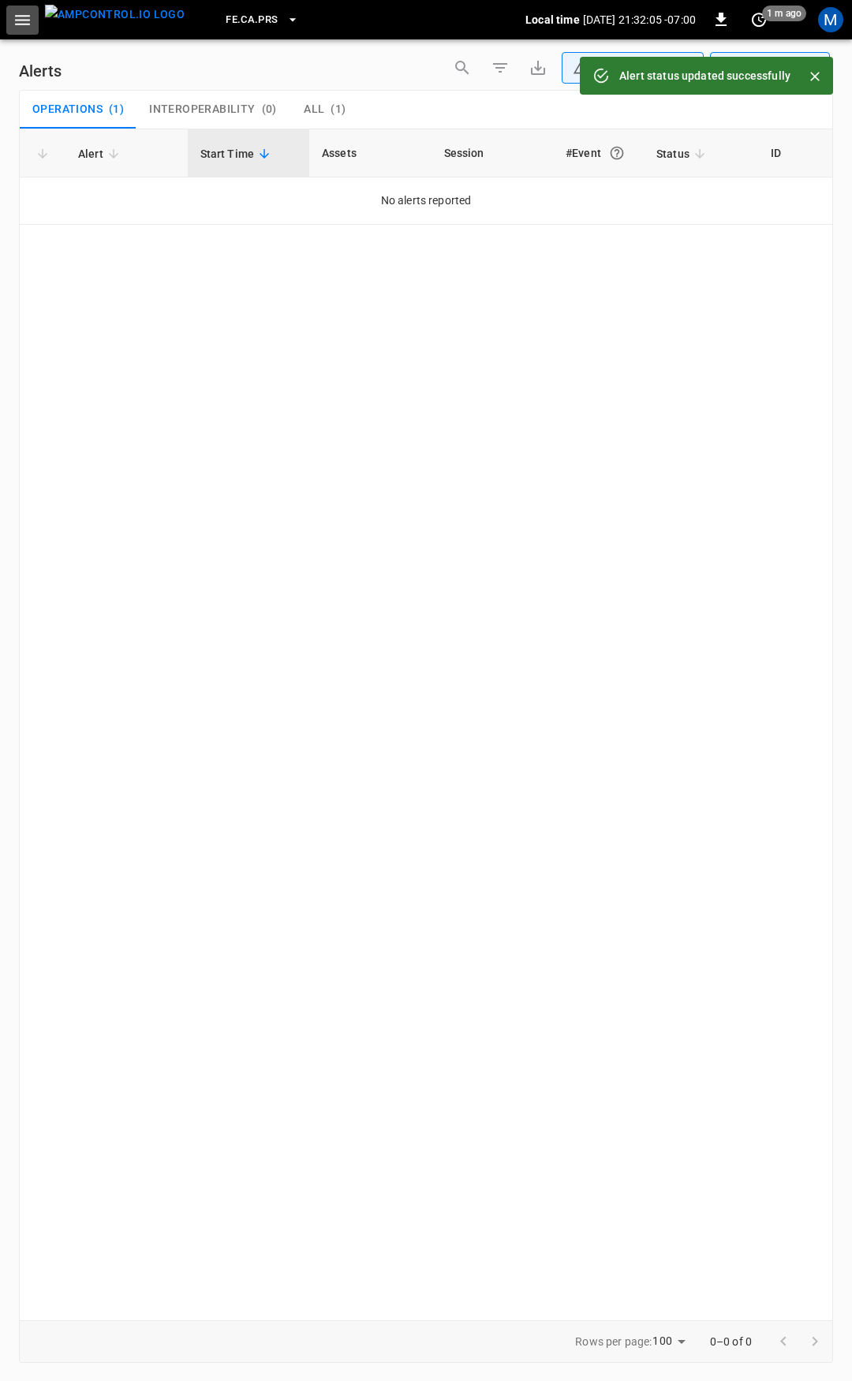
click at [14, 21] on icon "button" at bounding box center [23, 20] width 20 height 20
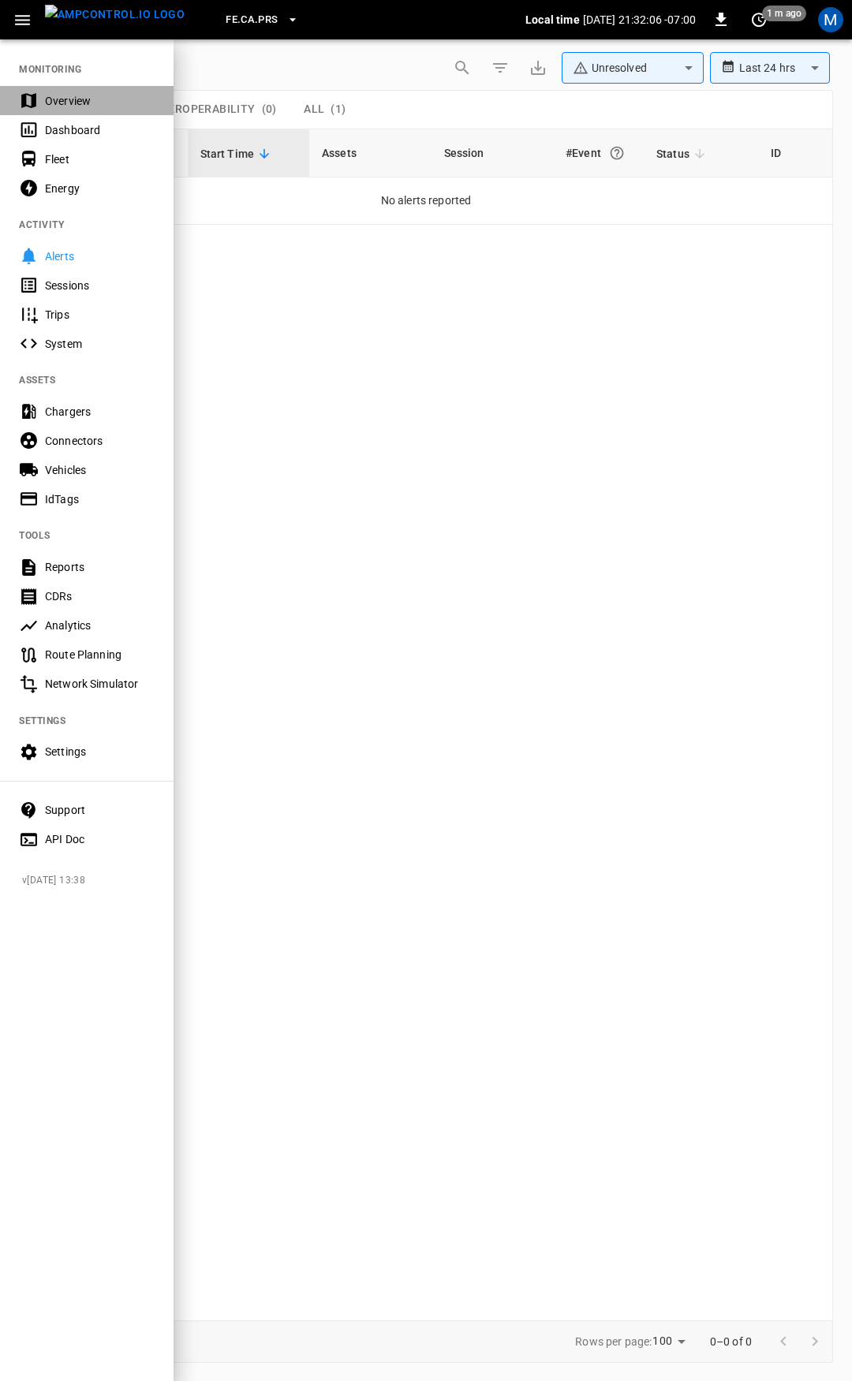
click at [105, 97] on div "Overview" at bounding box center [100, 101] width 110 height 16
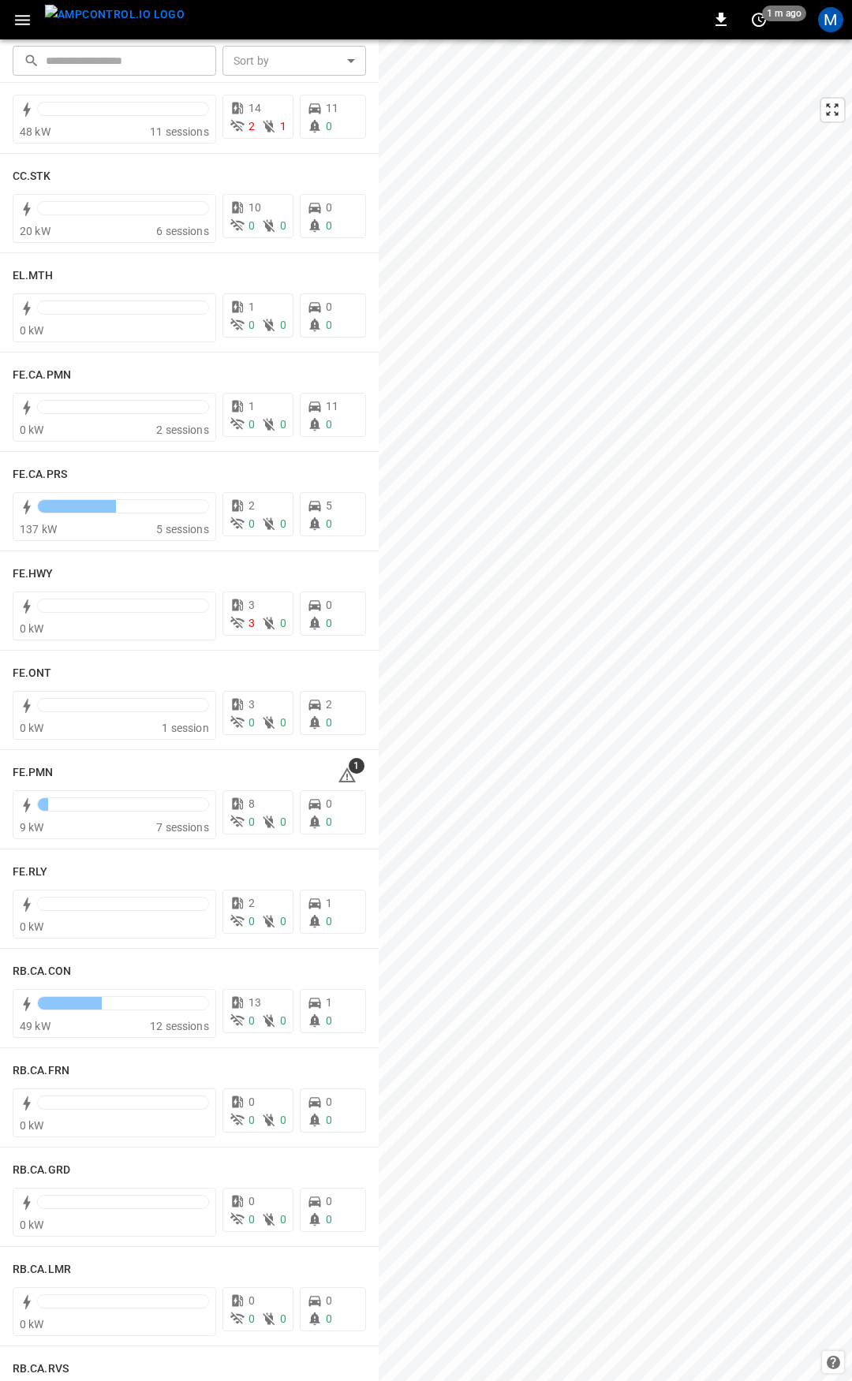
scroll to position [1250, 0]
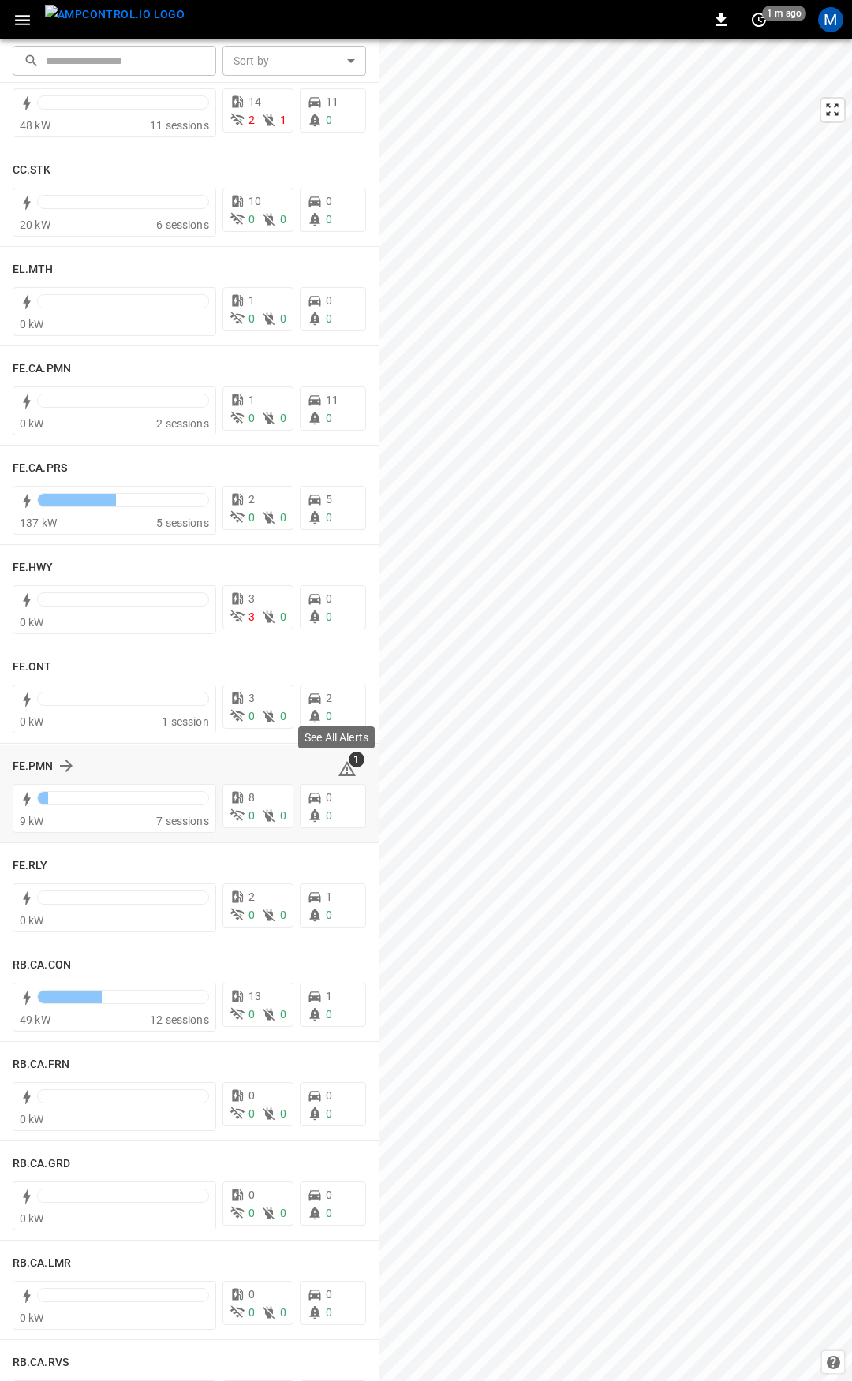
click at [338, 764] on icon at bounding box center [346, 768] width 17 height 15
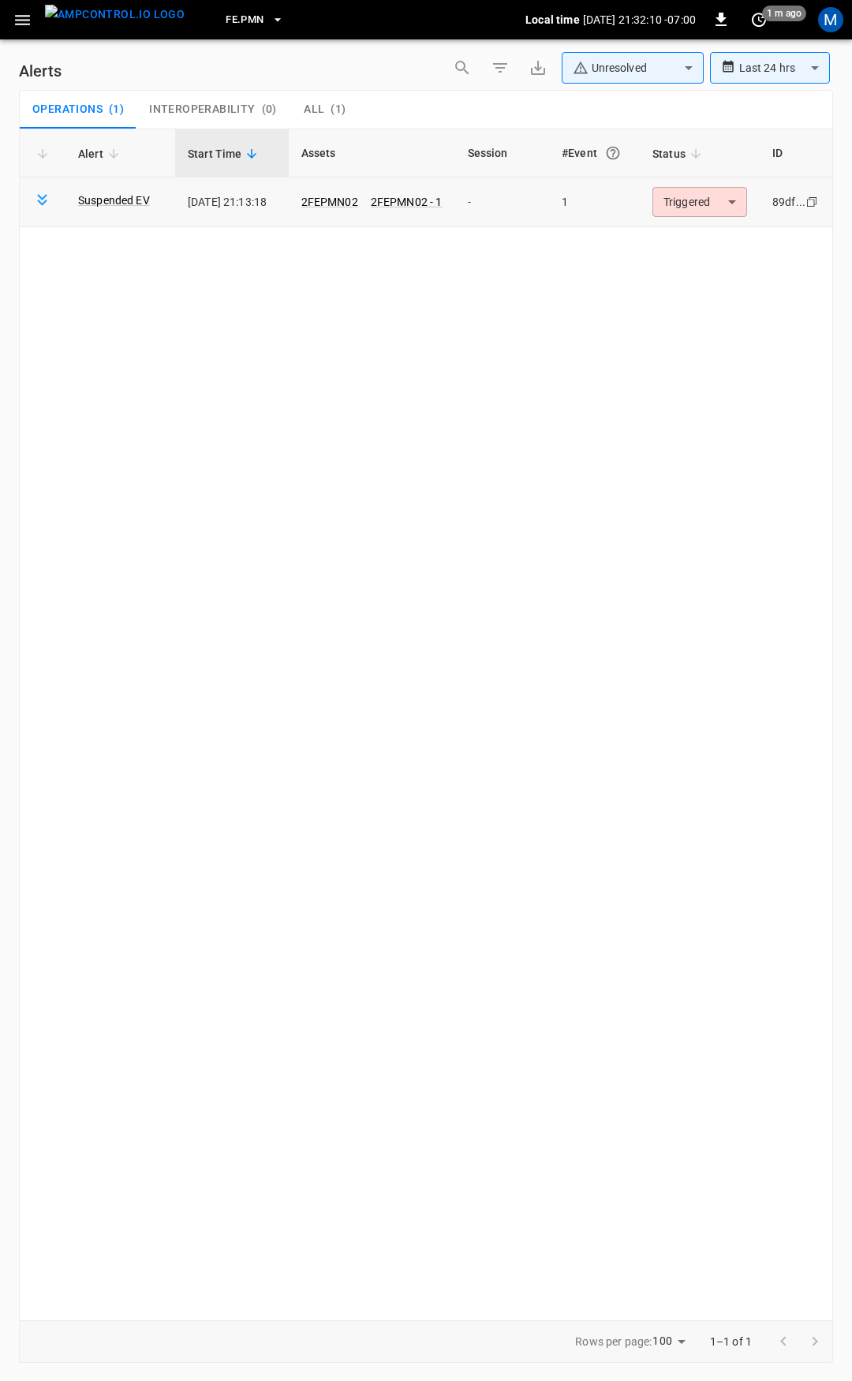
click at [675, 204] on body "**********" at bounding box center [426, 688] width 852 height 1376
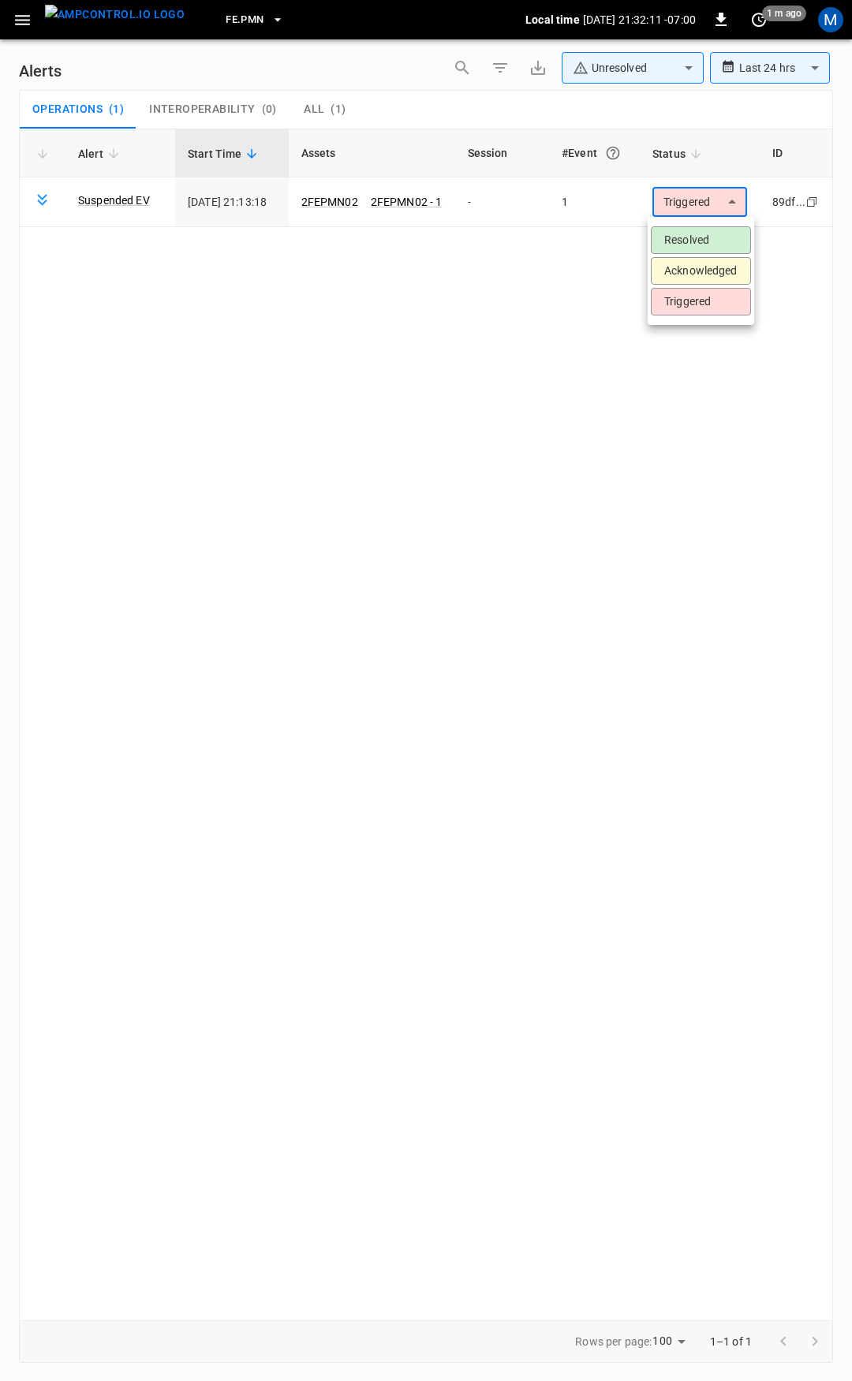
click at [688, 243] on li "Resolved" at bounding box center [701, 240] width 100 height 28
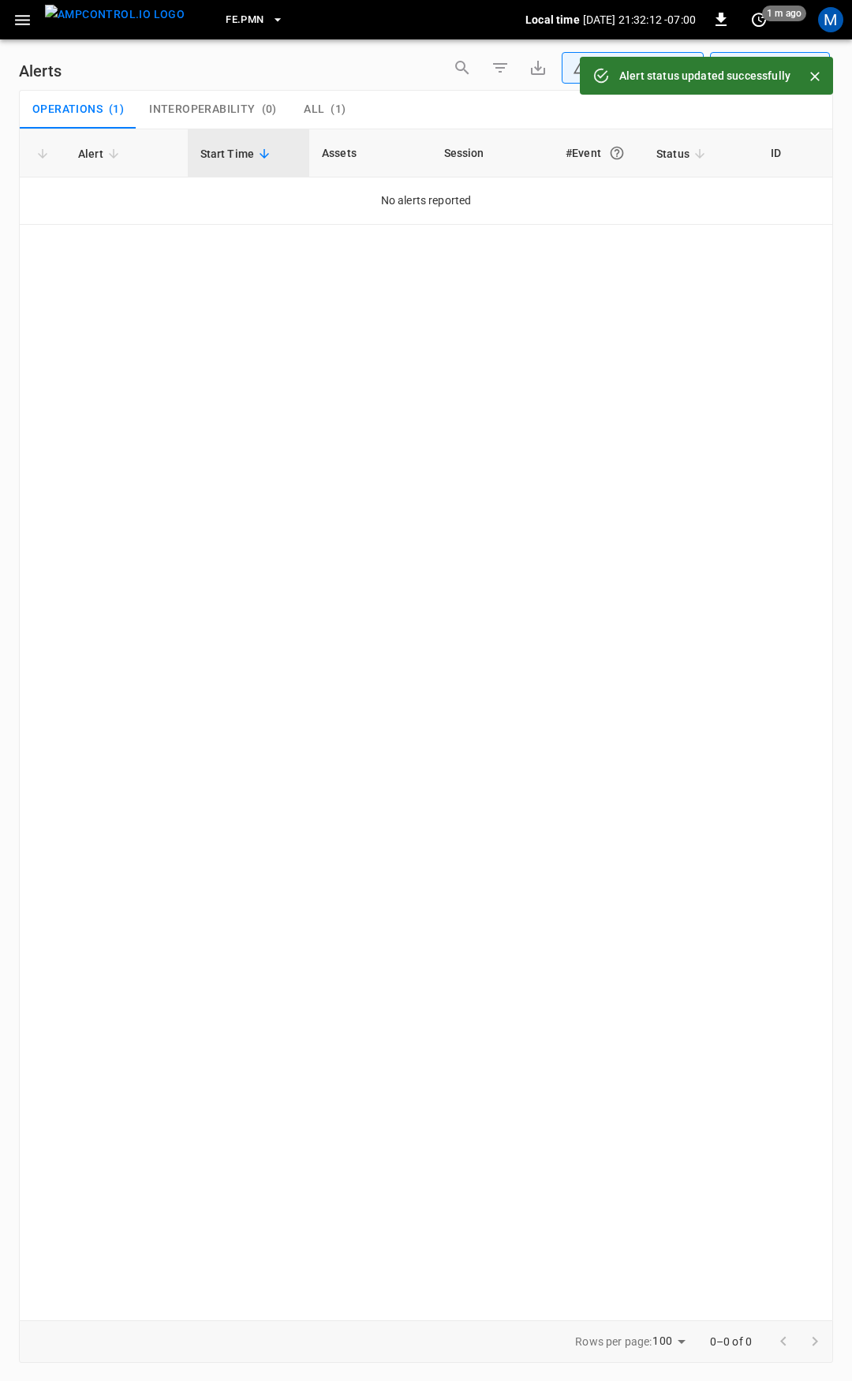
click at [25, 24] on icon "button" at bounding box center [22, 20] width 15 height 10
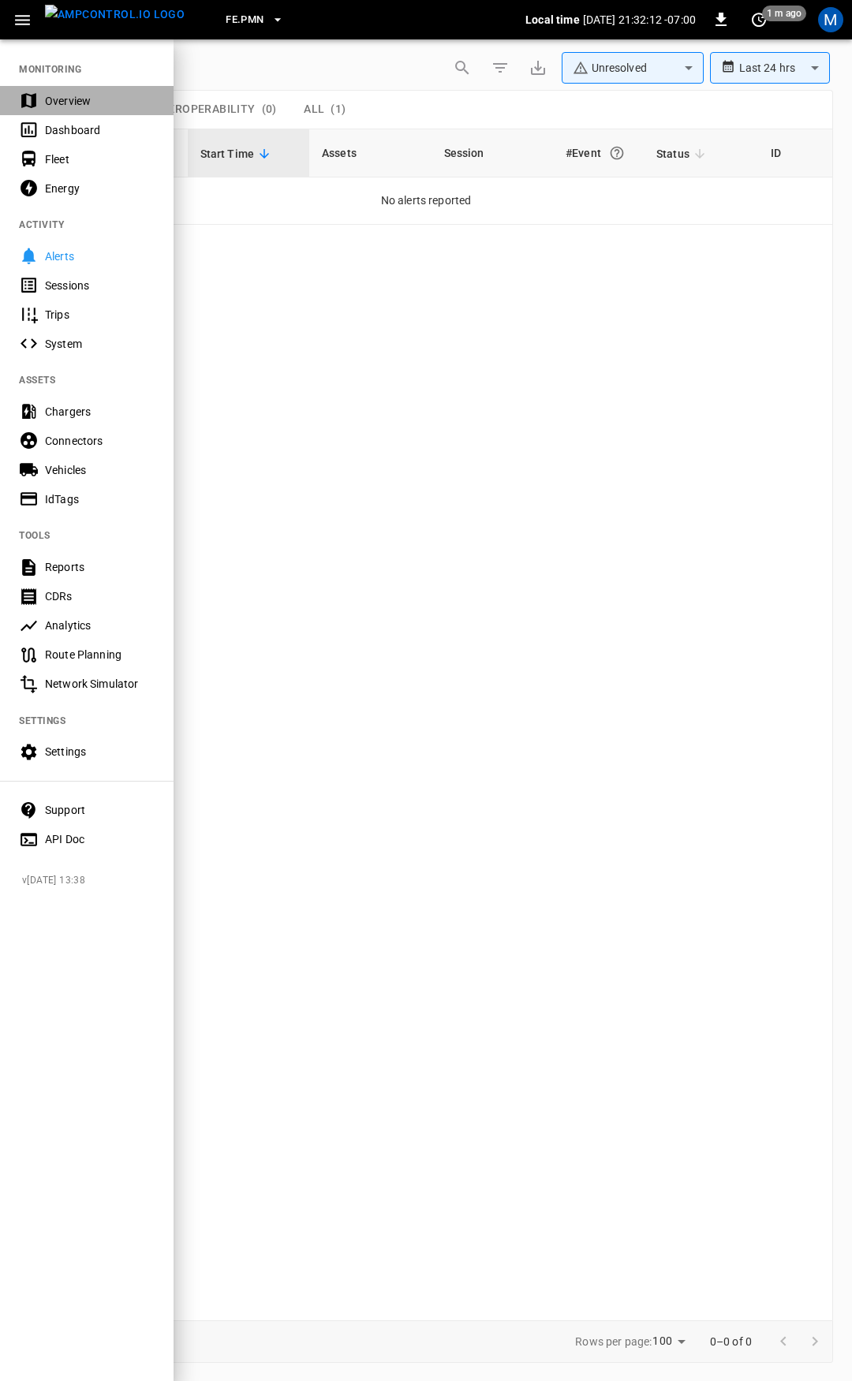
click at [56, 89] on div "Overview" at bounding box center [87, 100] width 174 height 29
